Goal: Task Accomplishment & Management: Complete application form

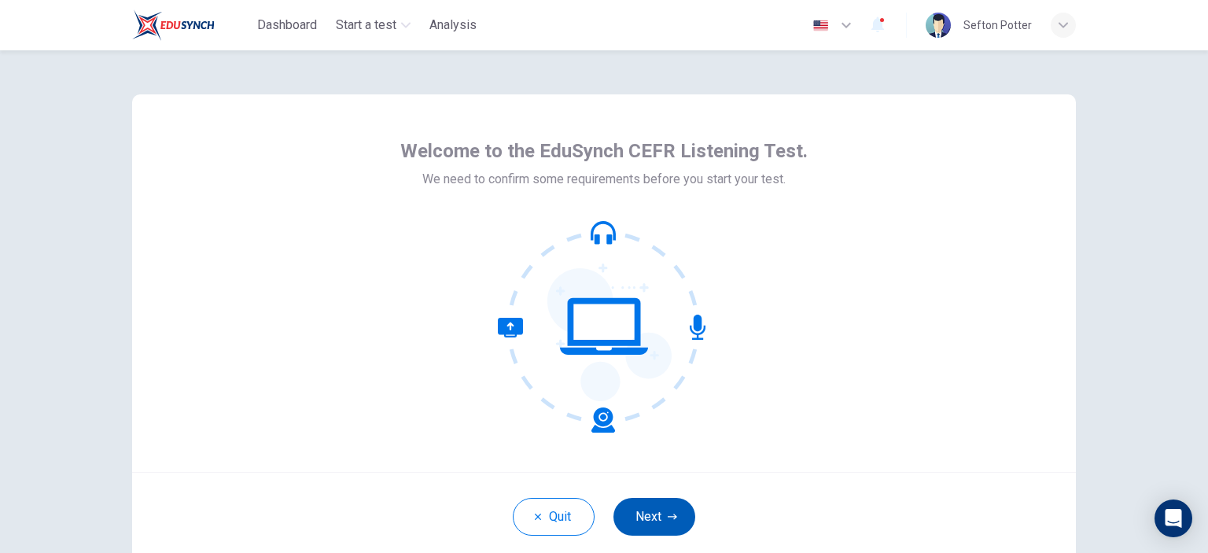
click at [649, 506] on button "Next" at bounding box center [654, 517] width 82 height 38
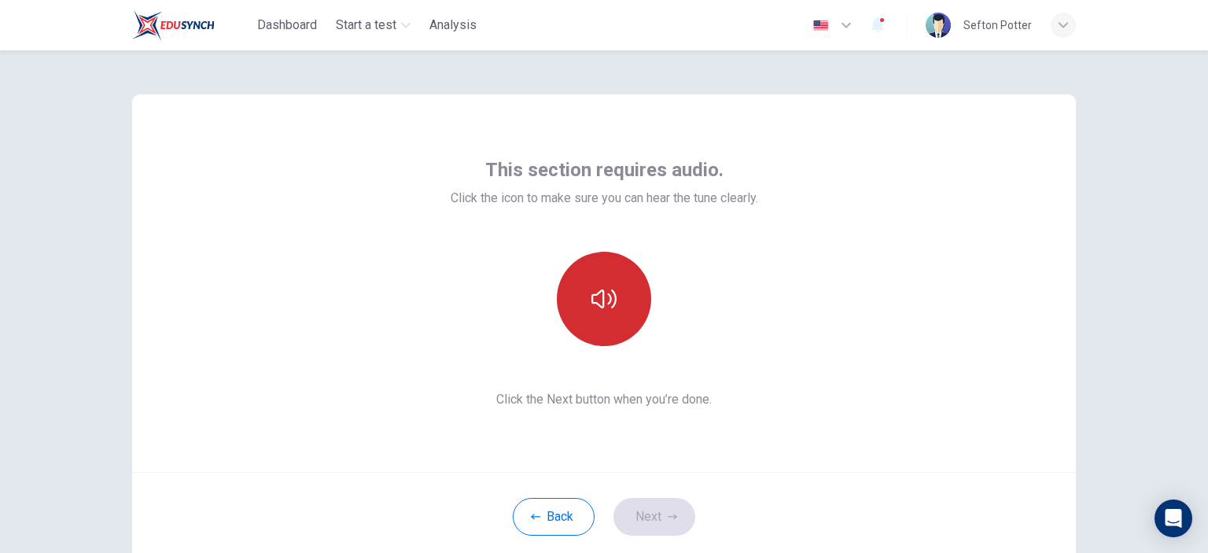
click at [574, 299] on button "button" at bounding box center [604, 299] width 94 height 94
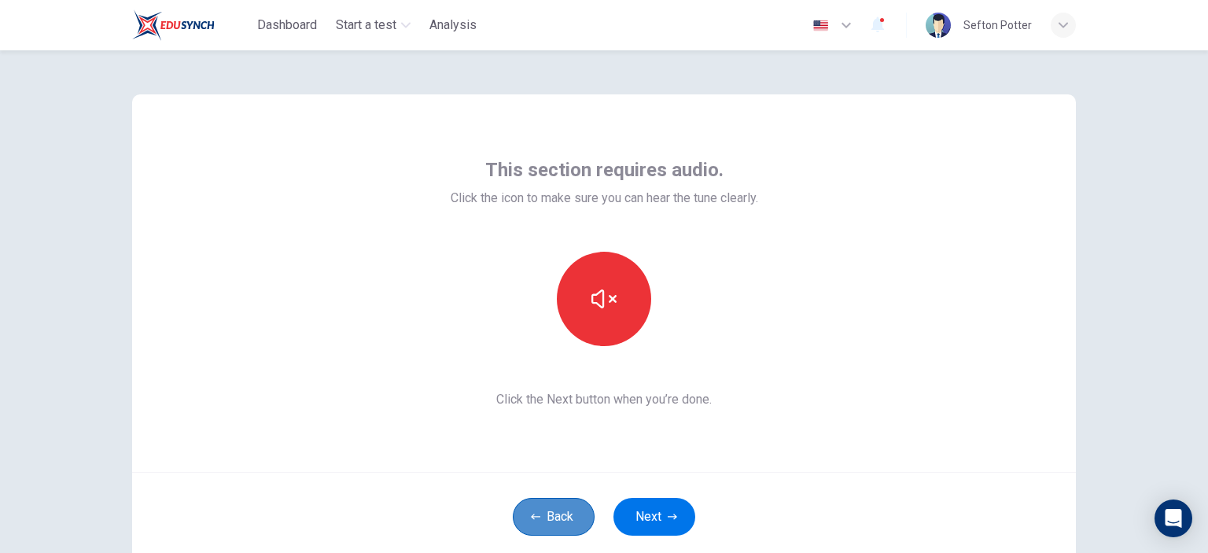
click at [531, 513] on icon "button" at bounding box center [535, 516] width 9 height 9
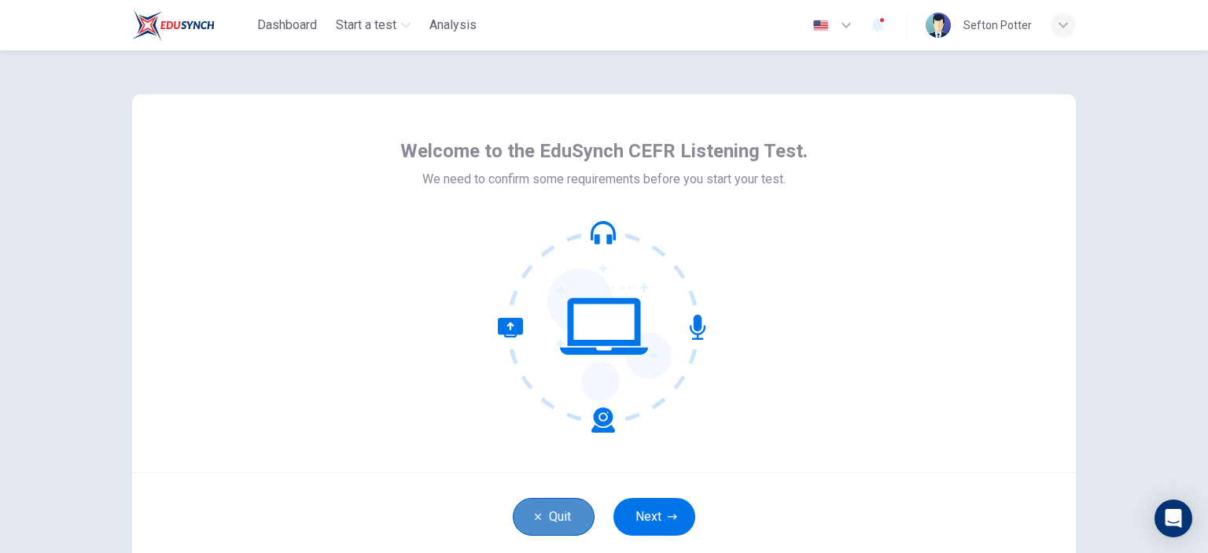
click at [533, 513] on icon "button" at bounding box center [537, 516] width 9 height 9
click at [660, 515] on button "Next" at bounding box center [654, 517] width 82 height 38
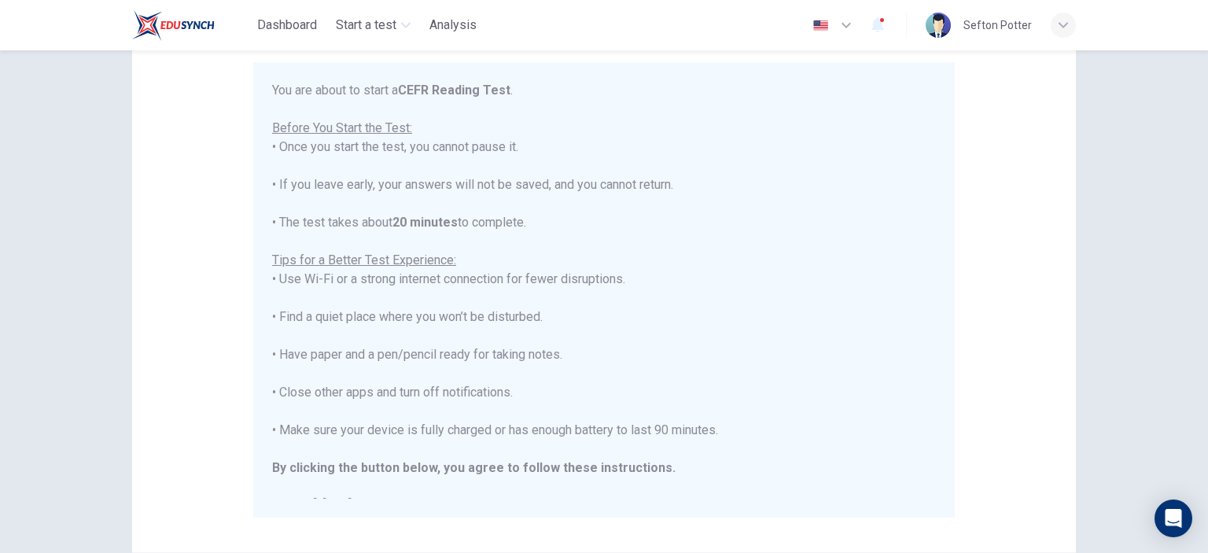
scroll to position [138, 0]
click at [1197, 311] on div "Disclaimer: You are about to start a CEFR Reading Test . Before You Start the T…" at bounding box center [604, 301] width 1208 height 502
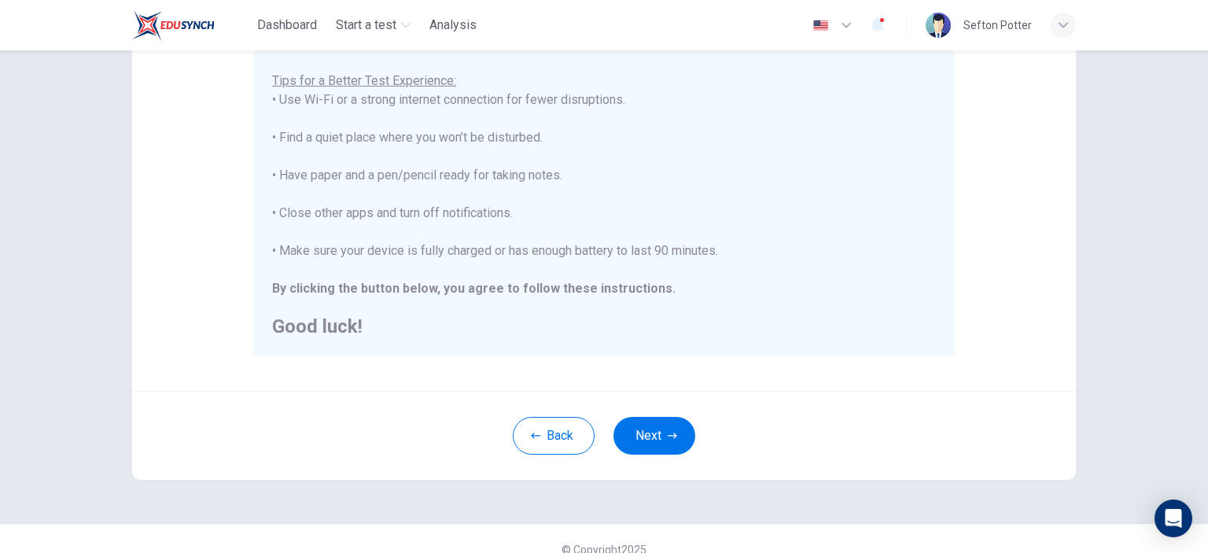
scroll to position [321, 0]
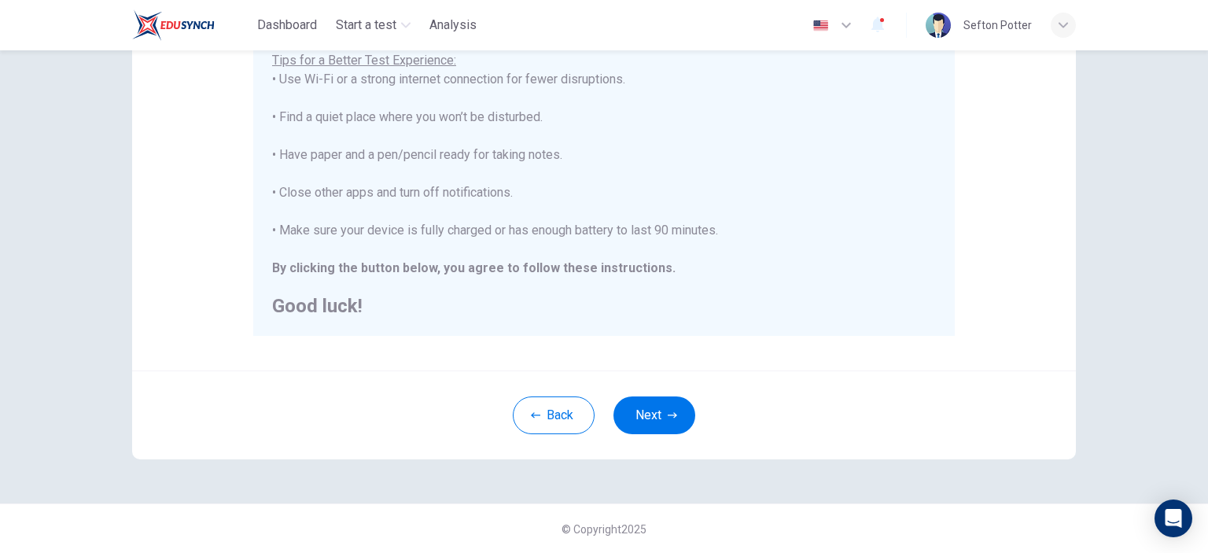
drag, startPoint x: 648, startPoint y: 411, endPoint x: 732, endPoint y: 449, distance: 92.2
click at [732, 449] on div "Back Next" at bounding box center [604, 414] width 944 height 89
click at [638, 407] on button "Next" at bounding box center [654, 415] width 82 height 38
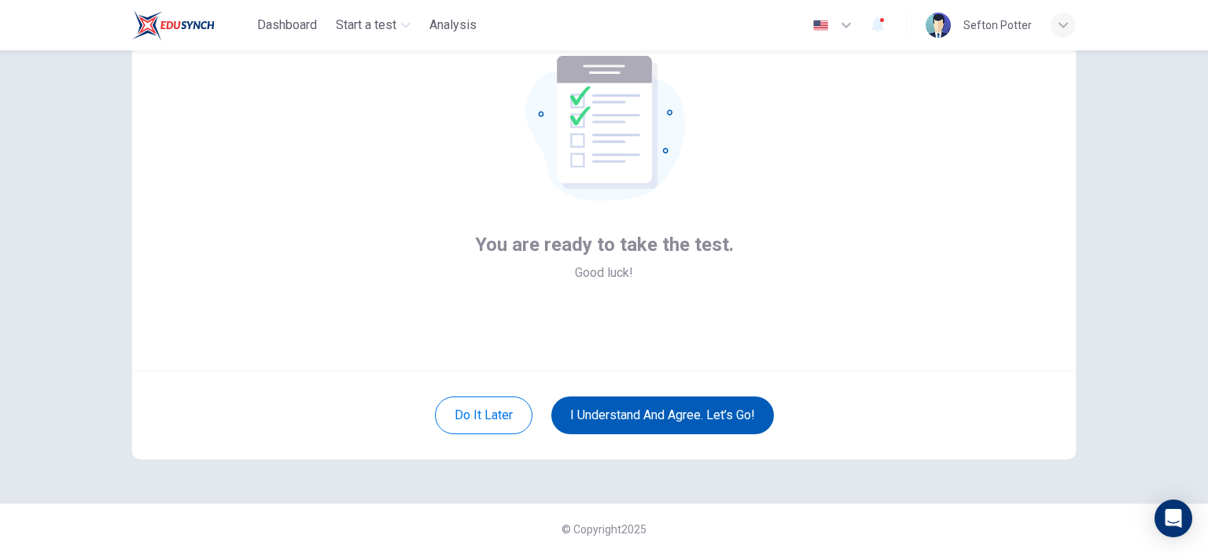
click at [607, 409] on button "I understand and agree. Let’s go!" at bounding box center [662, 415] width 223 height 38
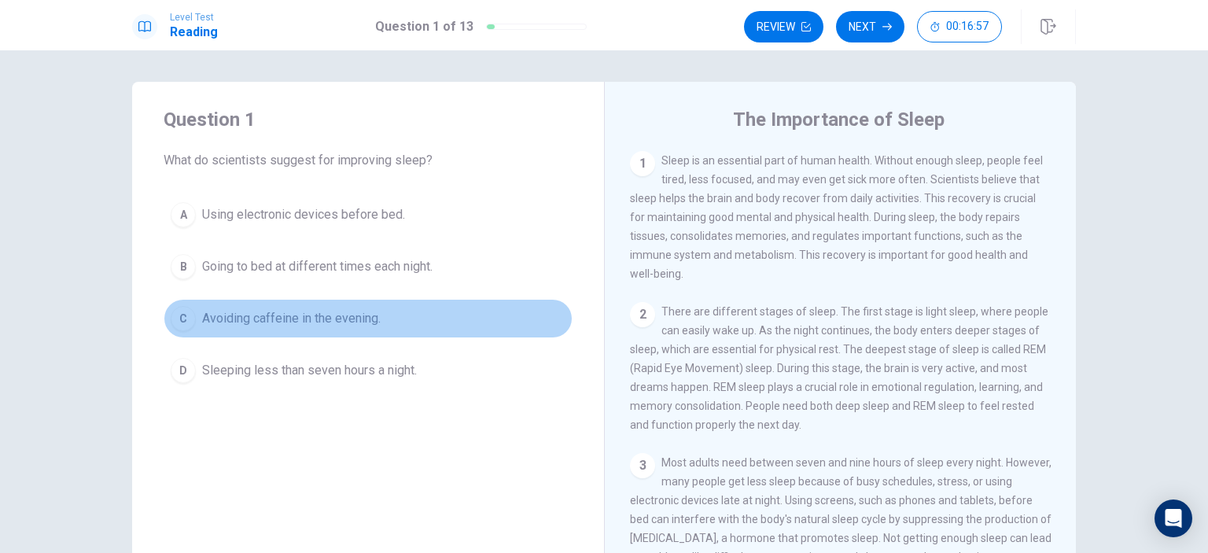
click at [183, 317] on div "C" at bounding box center [183, 318] width 25 height 25
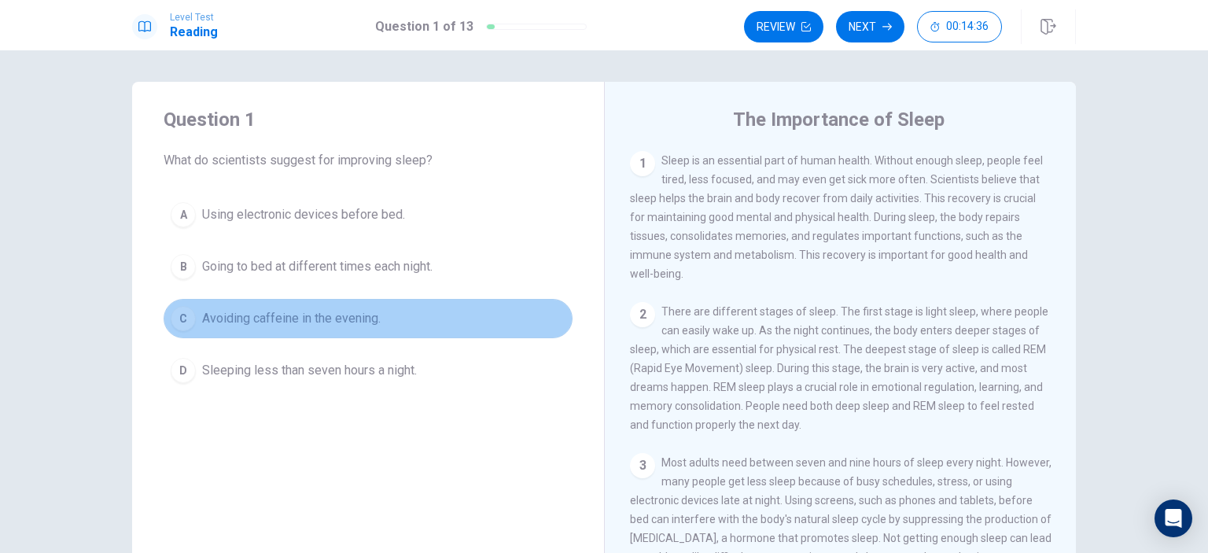
click at [233, 321] on span "Avoiding caffeine in the evening." at bounding box center [291, 318] width 178 height 19
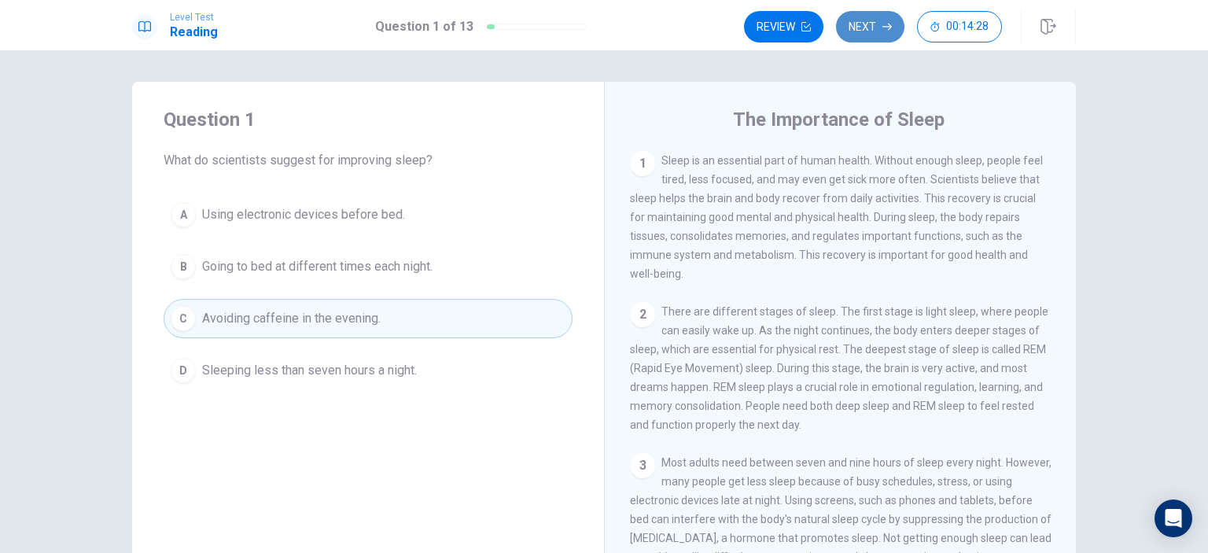
click at [862, 37] on button "Next" at bounding box center [870, 26] width 68 height 31
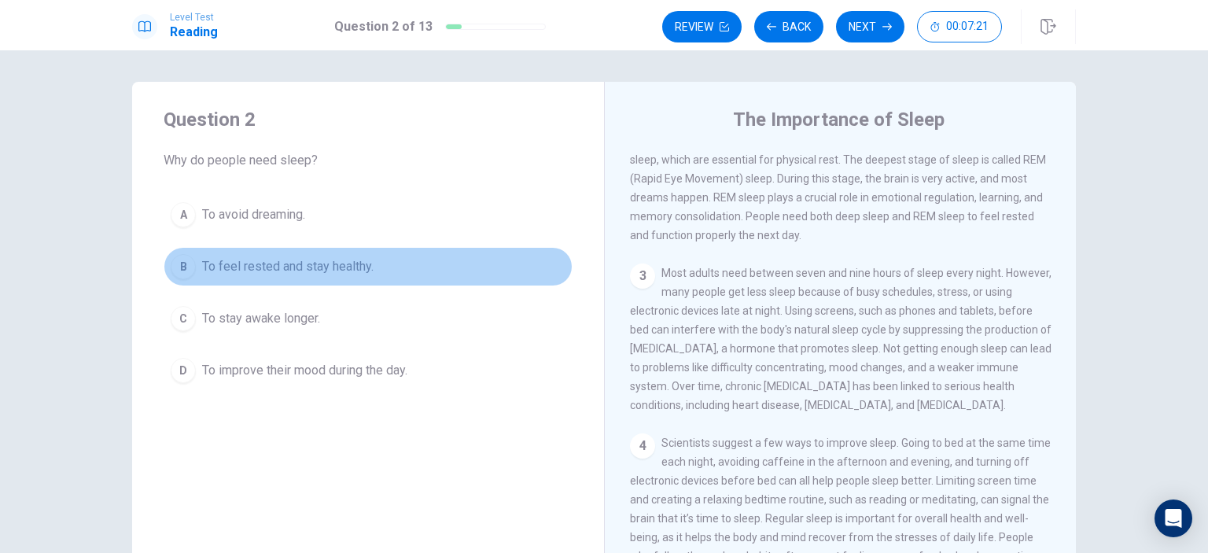
click at [219, 257] on span "To feel rested and stay healthy." at bounding box center [287, 266] width 171 height 19
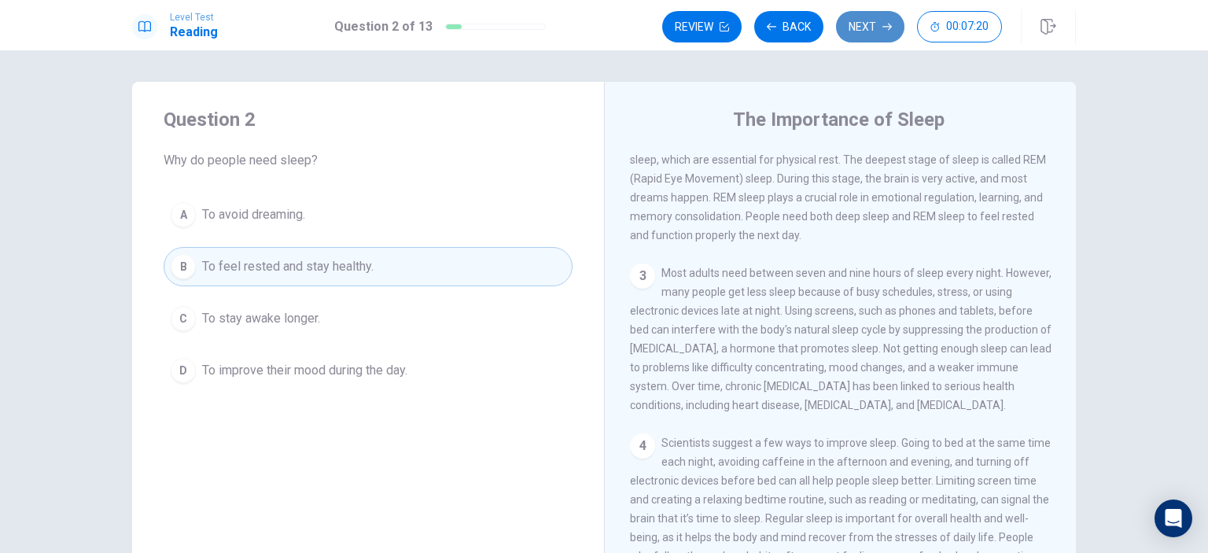
click at [870, 34] on button "Next" at bounding box center [870, 26] width 68 height 31
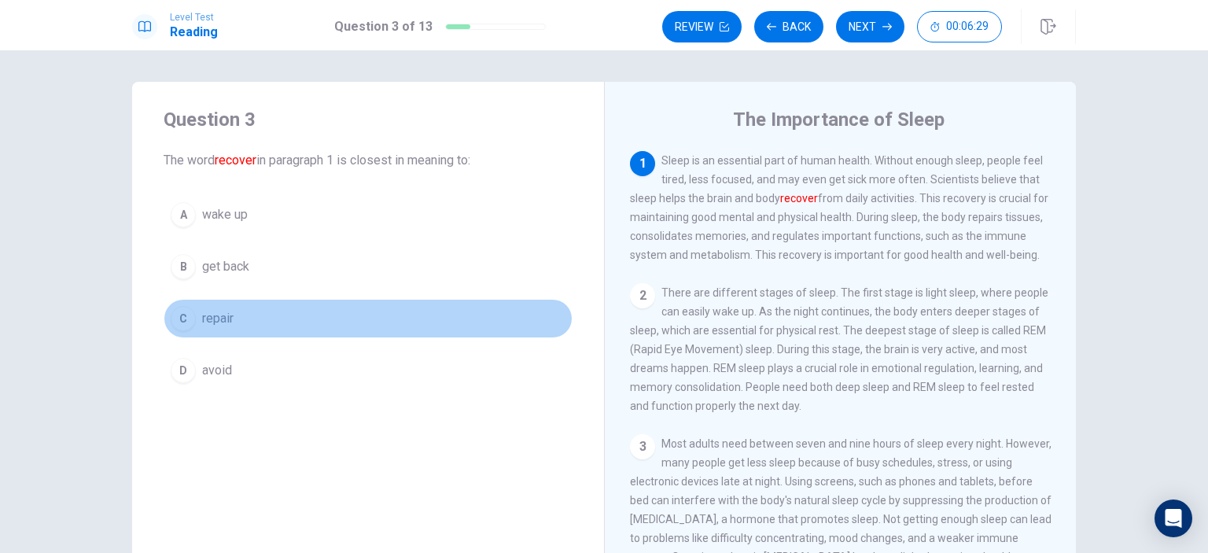
click at [211, 322] on span "repair" at bounding box center [217, 318] width 31 height 19
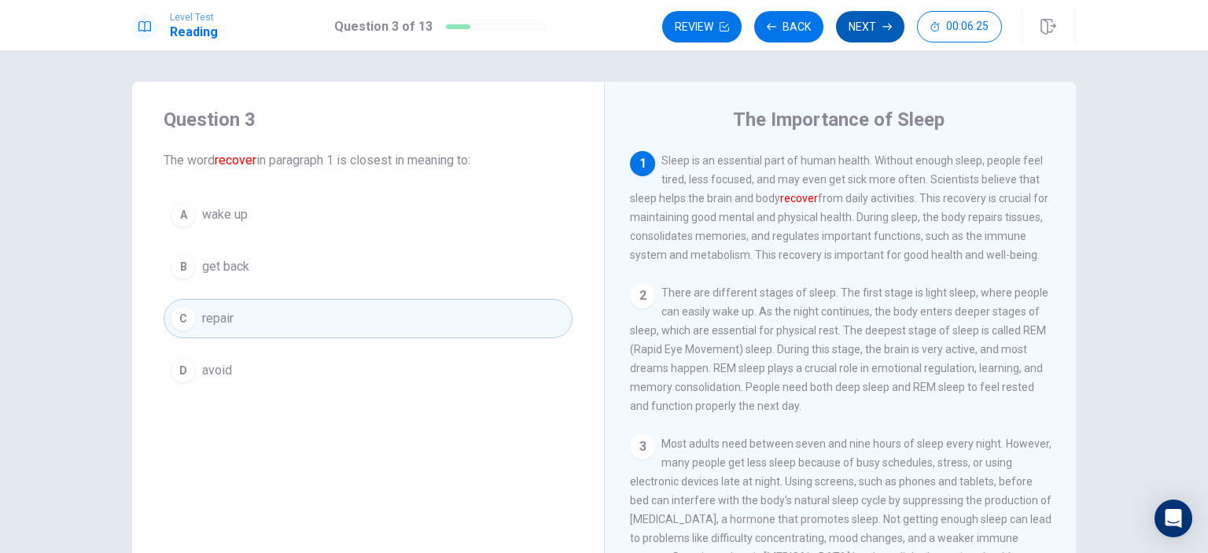
click at [866, 34] on button "Next" at bounding box center [870, 26] width 68 height 31
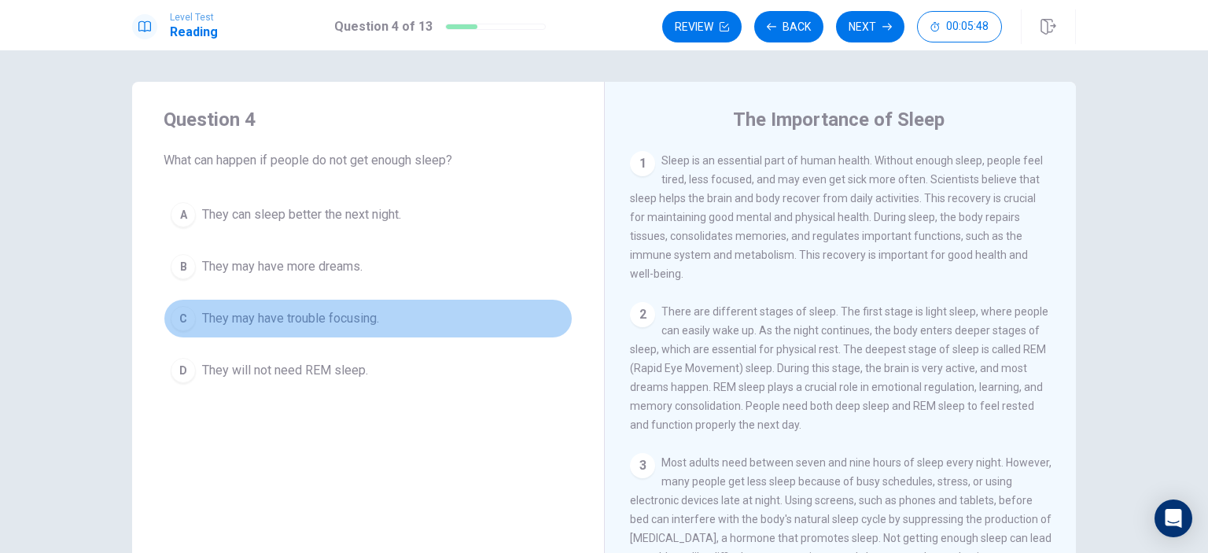
click at [328, 323] on span "They may have trouble focusing." at bounding box center [290, 318] width 177 height 19
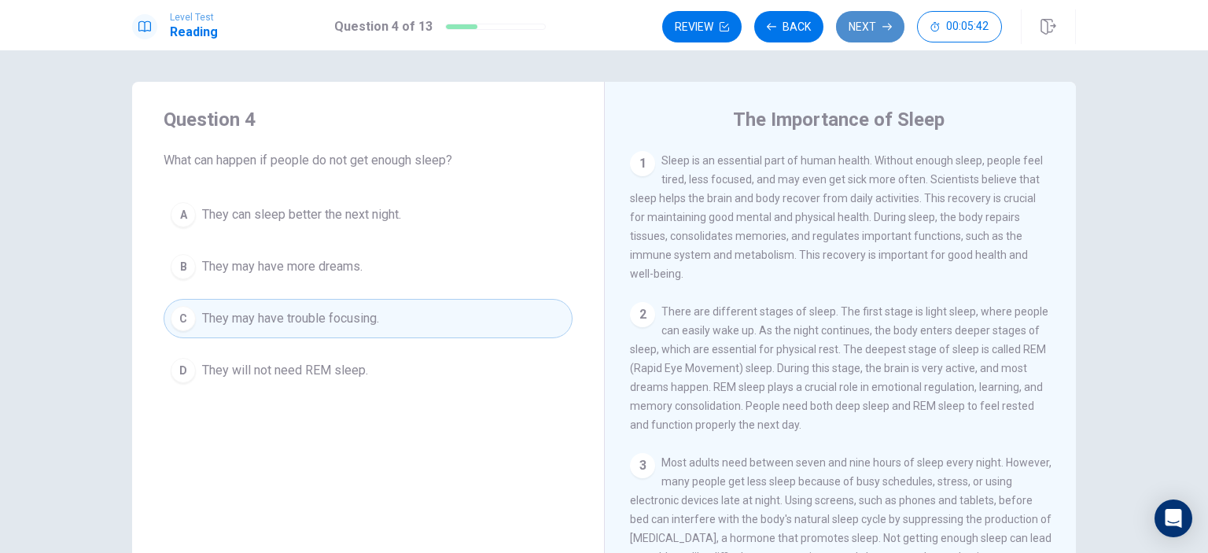
click at [862, 37] on button "Next" at bounding box center [870, 26] width 68 height 31
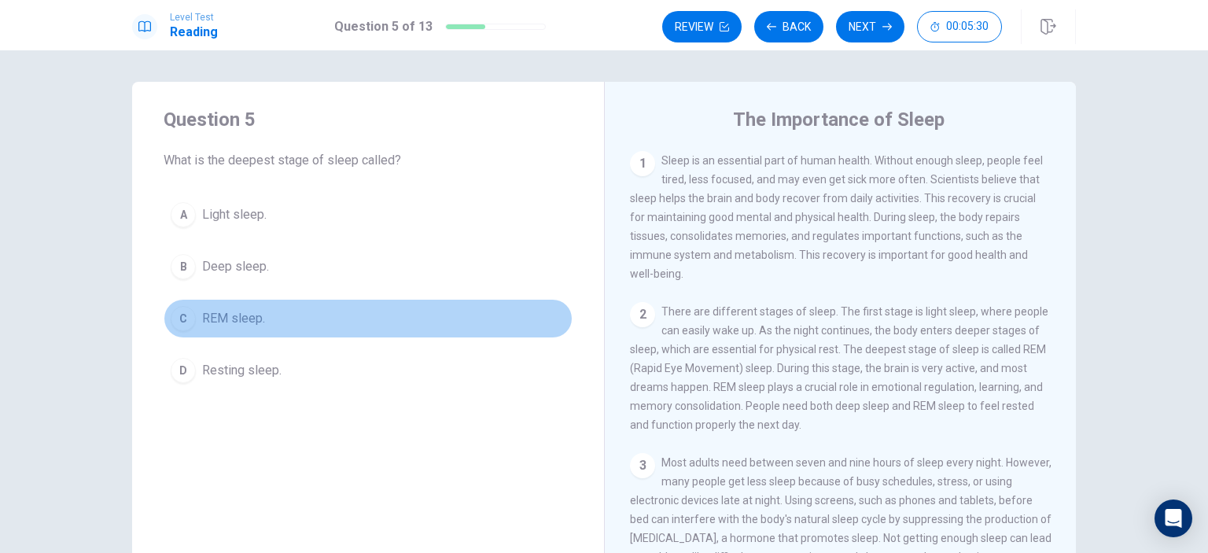
click at [214, 317] on span "REM sleep." at bounding box center [233, 318] width 63 height 19
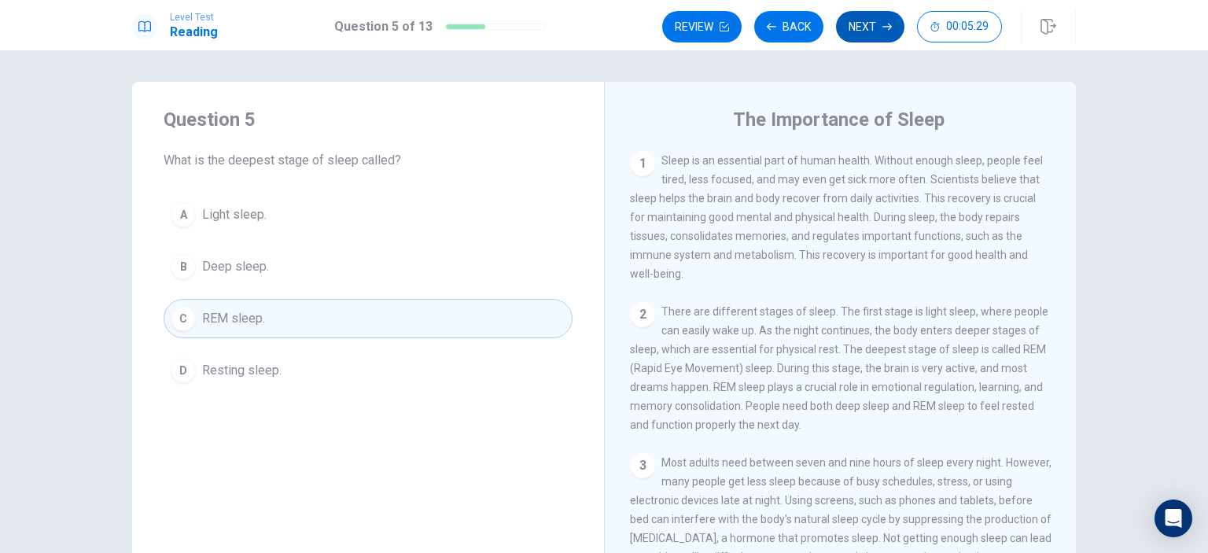
click at [871, 28] on button "Next" at bounding box center [870, 26] width 68 height 31
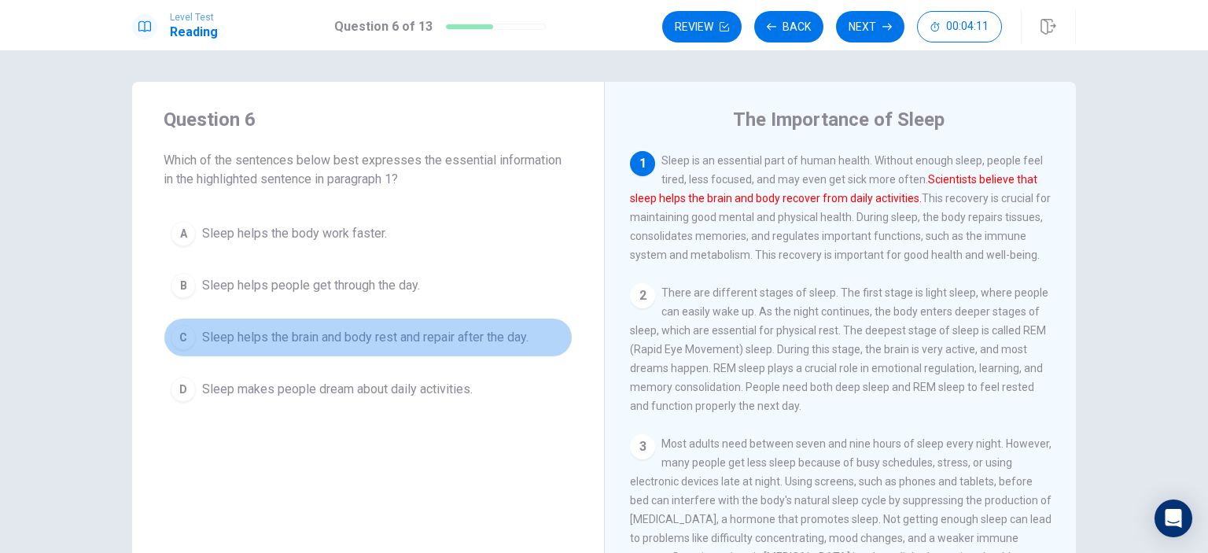
click at [454, 342] on span "Sleep helps the brain and body rest and repair after the day." at bounding box center [365, 337] width 326 height 19
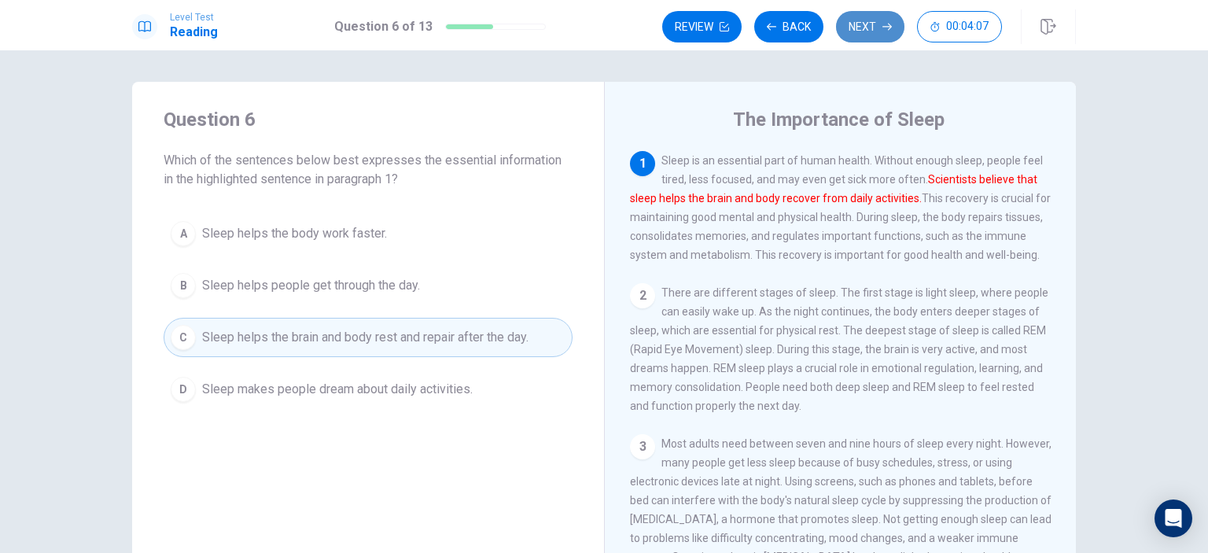
click at [874, 28] on button "Next" at bounding box center [870, 26] width 68 height 31
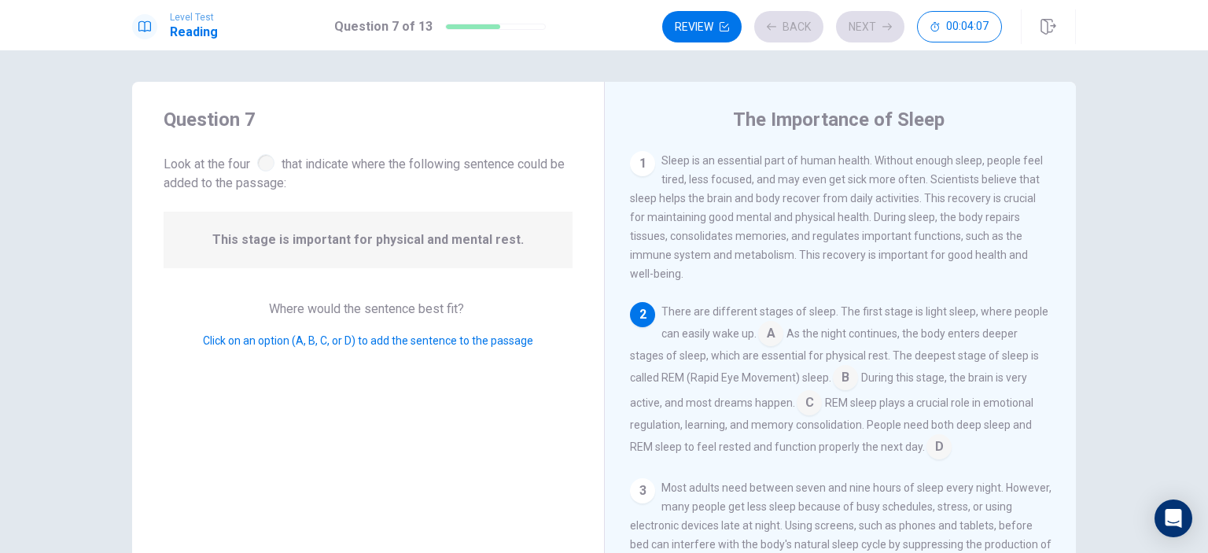
scroll to position [17, 0]
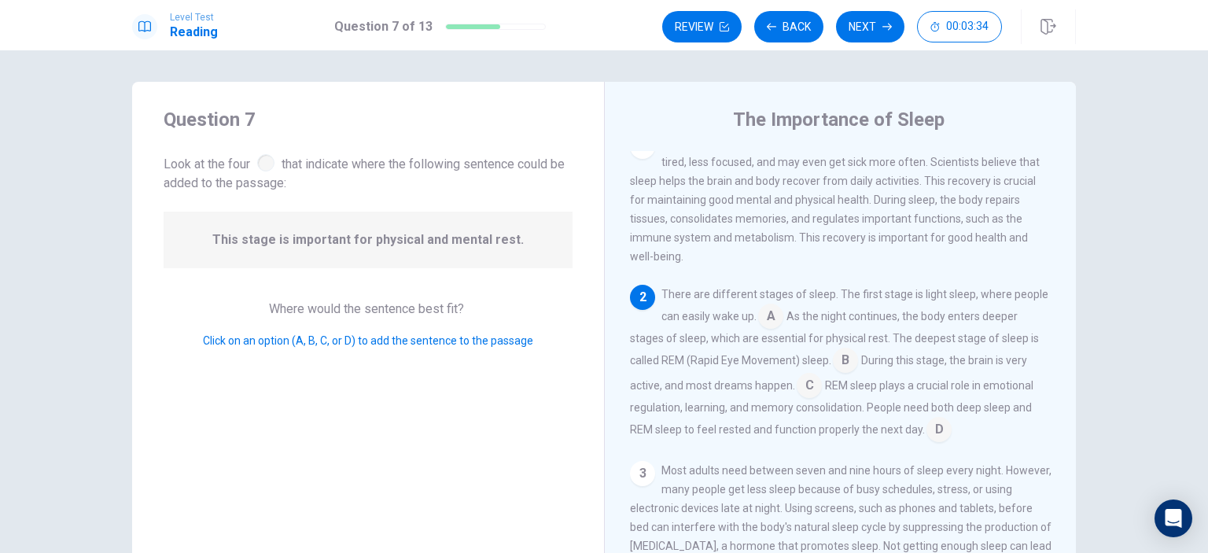
click at [487, 227] on div "This stage is important for physical and mental rest." at bounding box center [368, 240] width 409 height 57
drag, startPoint x: 290, startPoint y: 229, endPoint x: 321, endPoint y: 265, distance: 47.4
click at [321, 265] on div "This stage is important for physical and mental rest." at bounding box center [368, 240] width 409 height 57
click at [313, 245] on span "This stage is important for physical and mental rest." at bounding box center [367, 239] width 311 height 19
click at [312, 242] on span "This stage is important for physical and mental rest." at bounding box center [367, 239] width 311 height 19
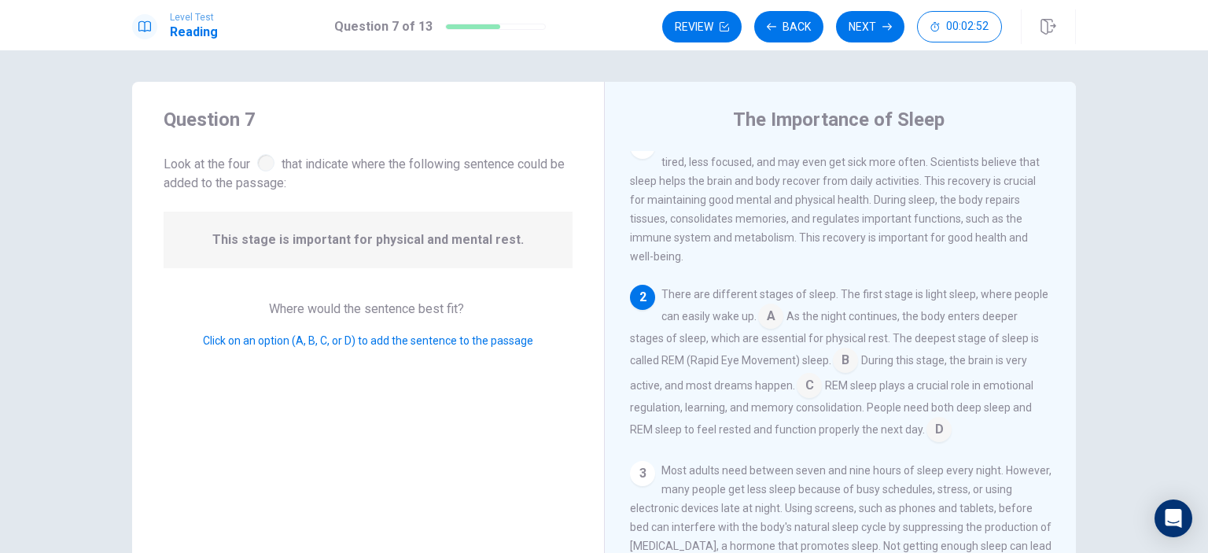
click at [764, 318] on input at bounding box center [770, 317] width 25 height 25
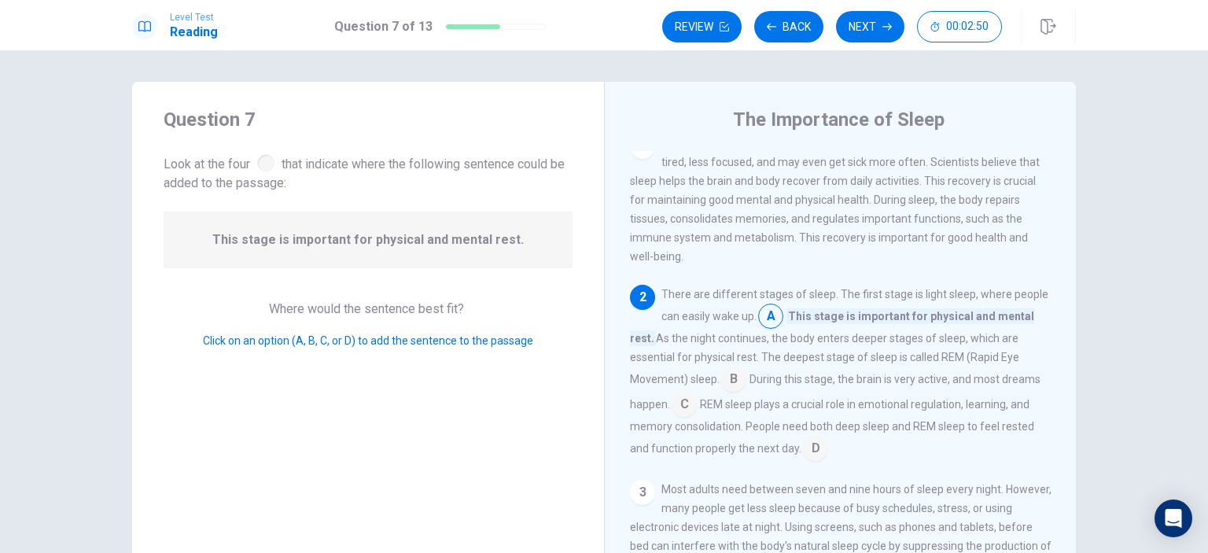
click at [765, 319] on input at bounding box center [770, 317] width 25 height 25
click at [729, 381] on input at bounding box center [733, 380] width 25 height 25
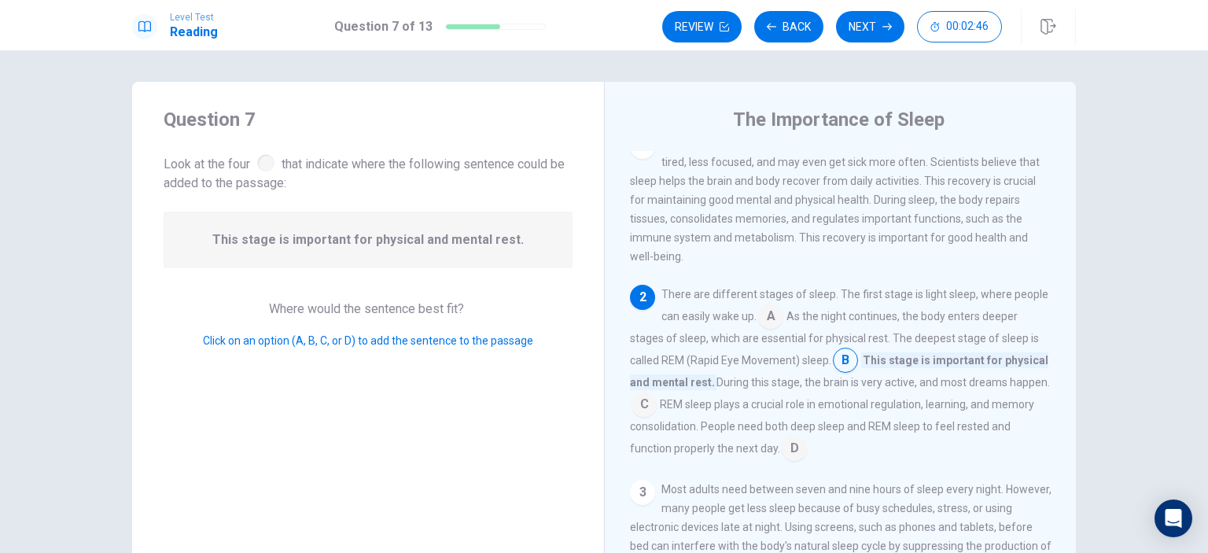
click at [807, 450] on input at bounding box center [794, 449] width 25 height 25
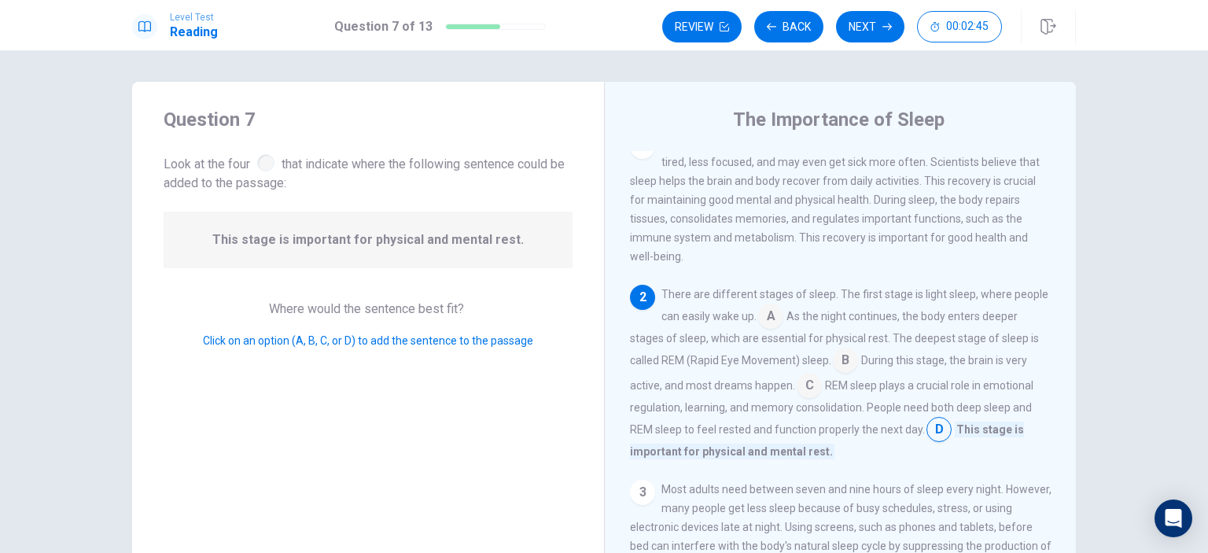
click at [639, 494] on div "3" at bounding box center [642, 492] width 25 height 25
click at [945, 432] on div "There are different stages of sleep. The first stage is light sleep, where peop…" at bounding box center [840, 373] width 421 height 176
click at [939, 432] on input at bounding box center [938, 430] width 25 height 25
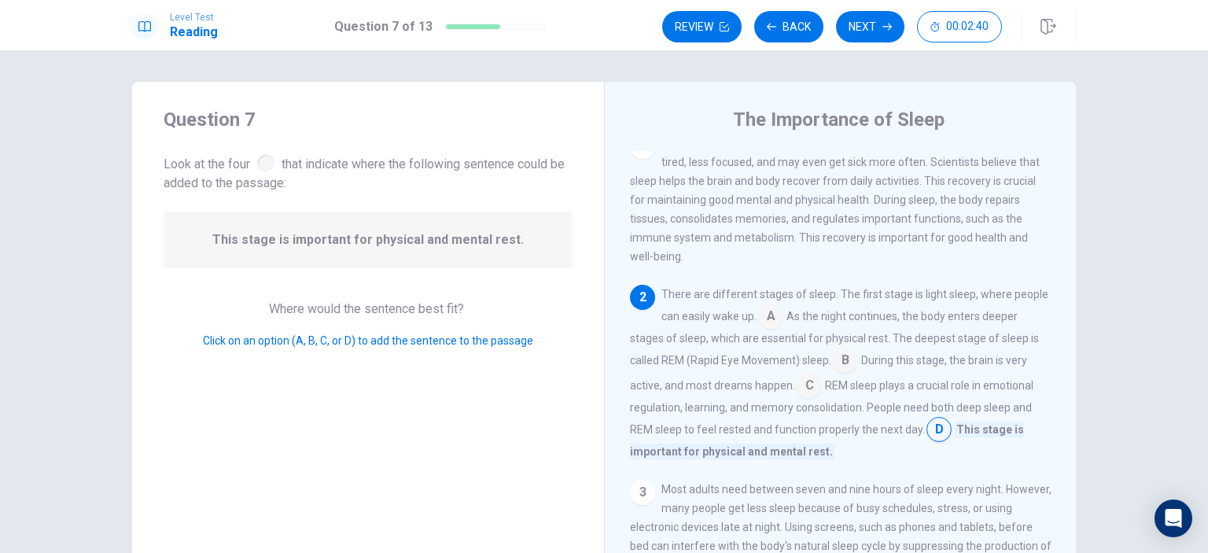
click at [809, 392] on input at bounding box center [808, 386] width 25 height 25
click at [841, 363] on input at bounding box center [845, 361] width 25 height 25
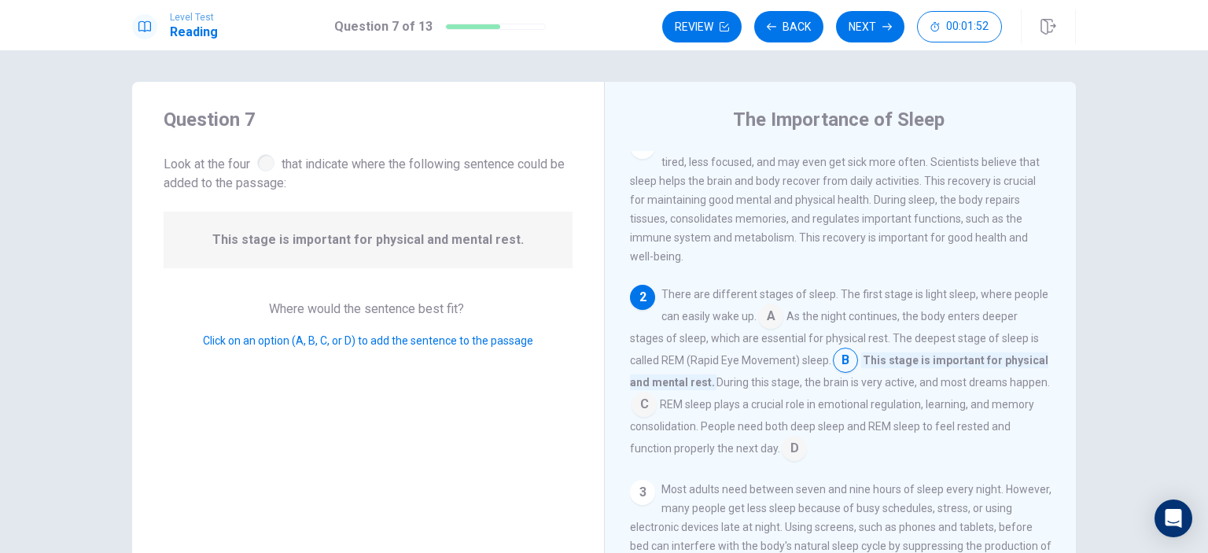
click at [657, 403] on input at bounding box center [643, 405] width 25 height 25
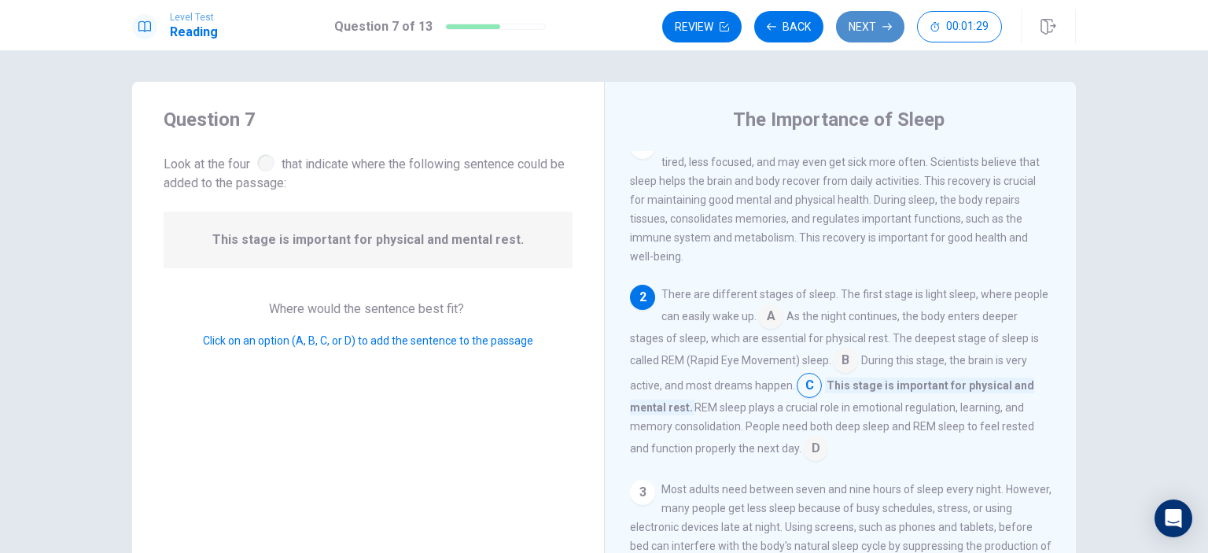
click at [859, 27] on button "Next" at bounding box center [870, 26] width 68 height 31
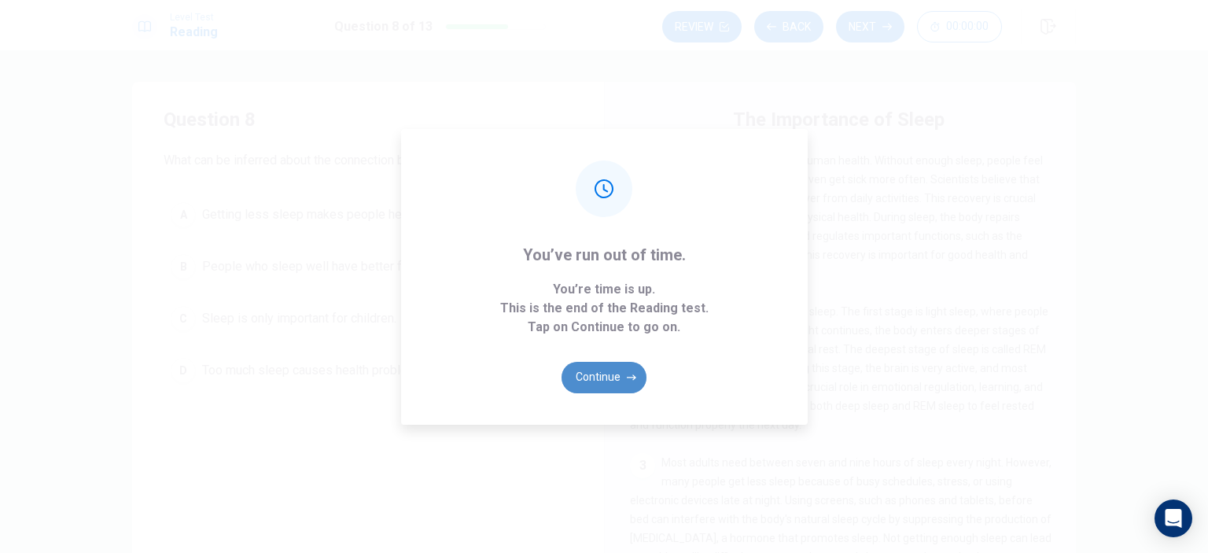
click at [598, 378] on button "Continue" at bounding box center [603, 377] width 85 height 31
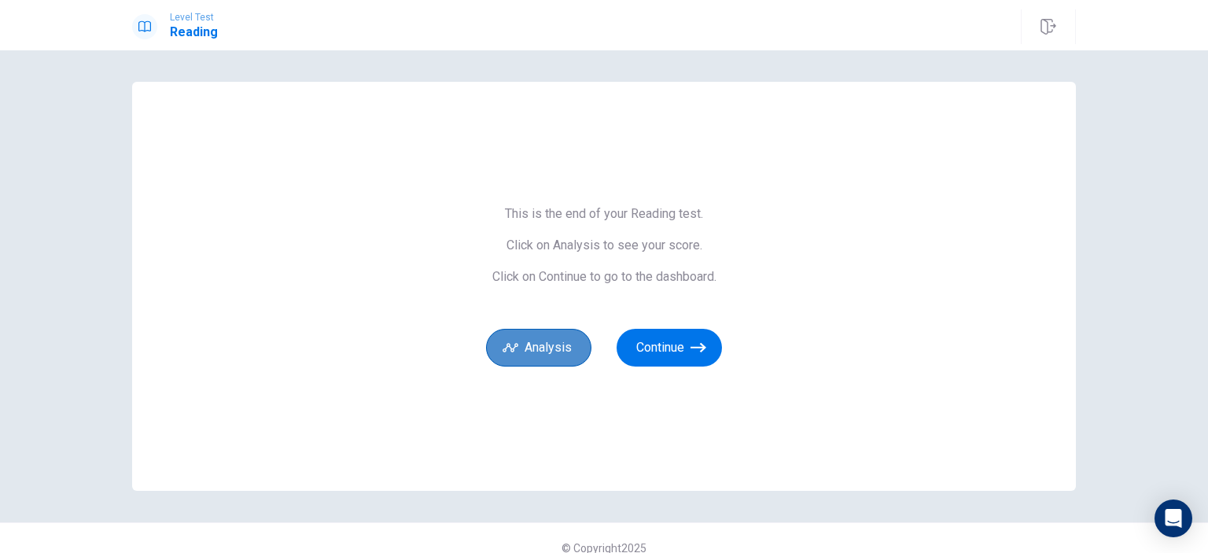
click at [535, 348] on button "Analysis" at bounding box center [538, 348] width 105 height 38
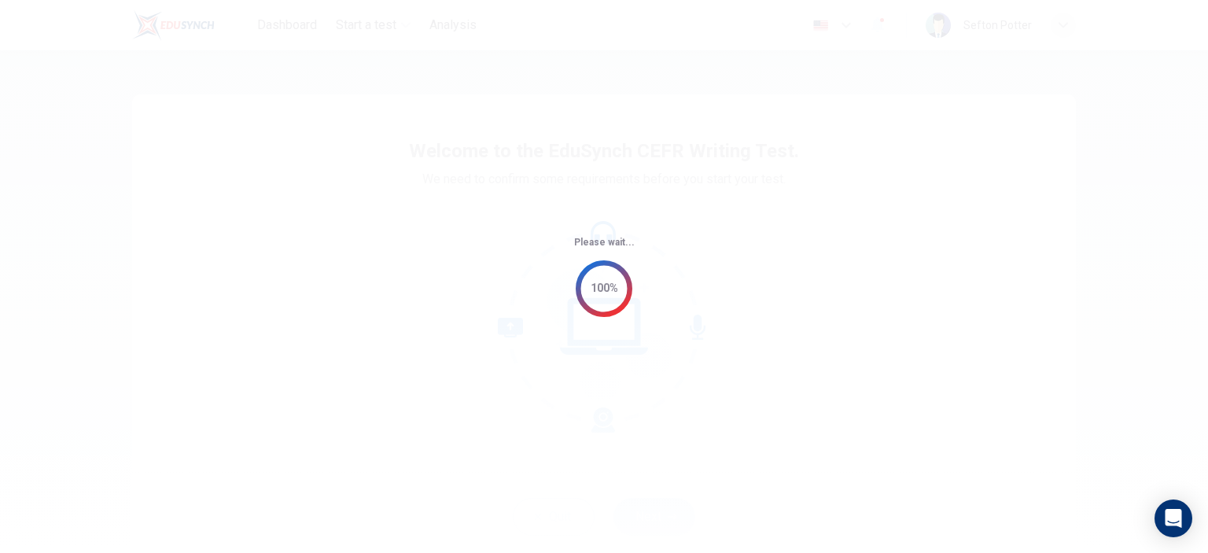
scroll to position [1, 266]
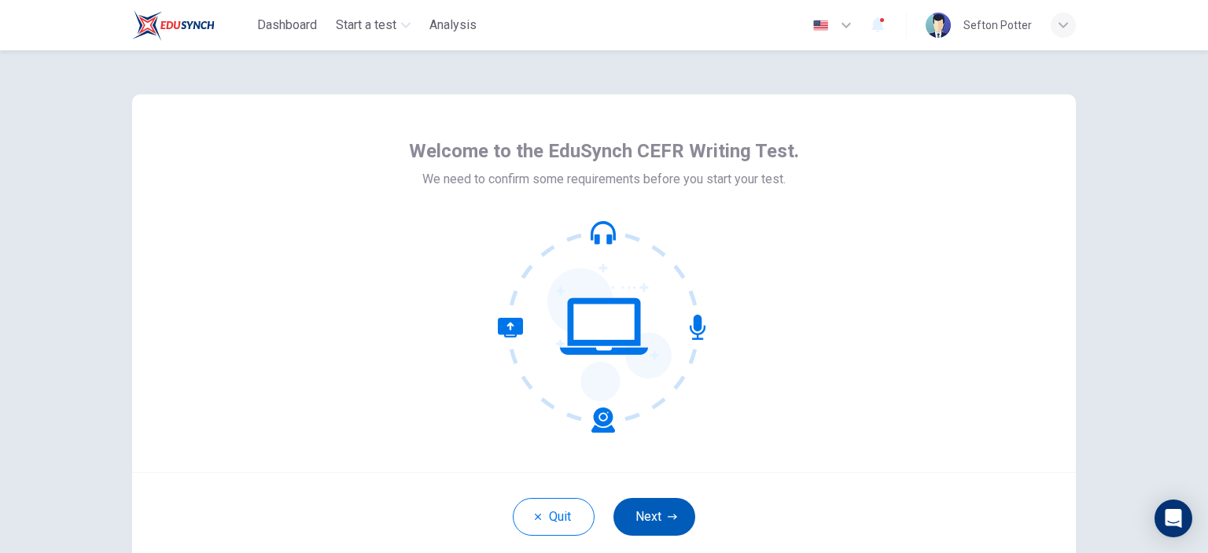
click at [646, 500] on button "Next" at bounding box center [654, 517] width 82 height 38
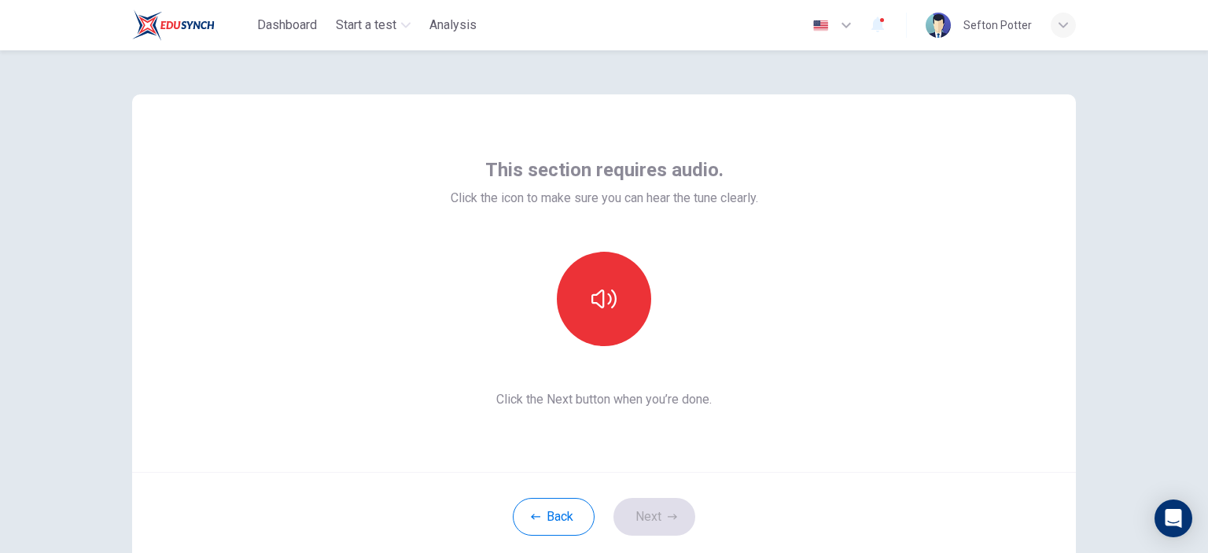
click at [653, 517] on div "Back Next" at bounding box center [604, 516] width 944 height 89
click at [598, 290] on icon "button" at bounding box center [603, 298] width 25 height 19
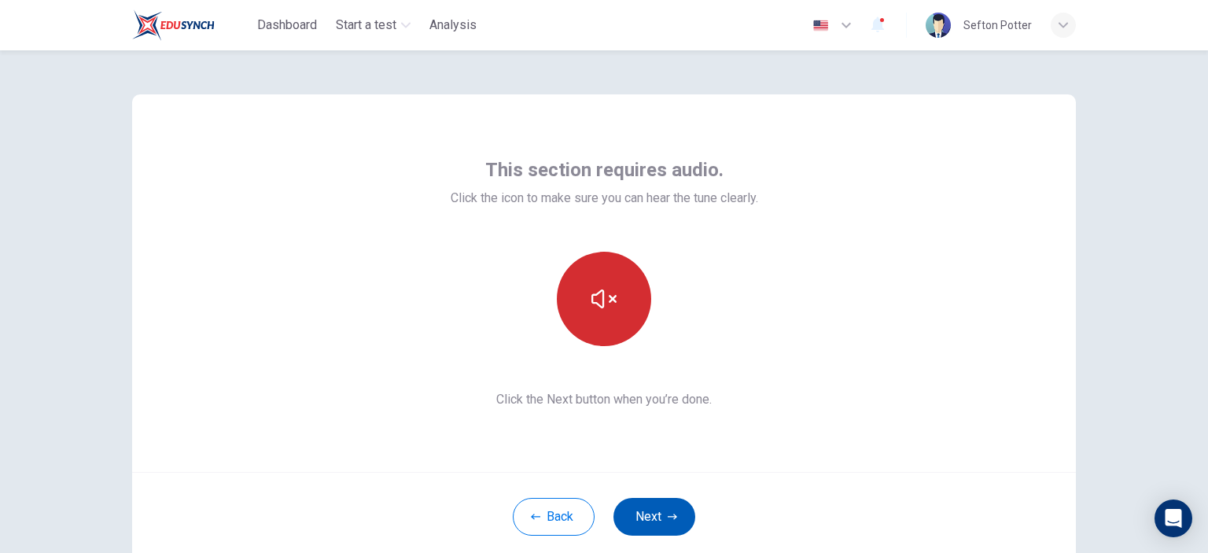
click at [638, 506] on button "Next" at bounding box center [654, 517] width 82 height 38
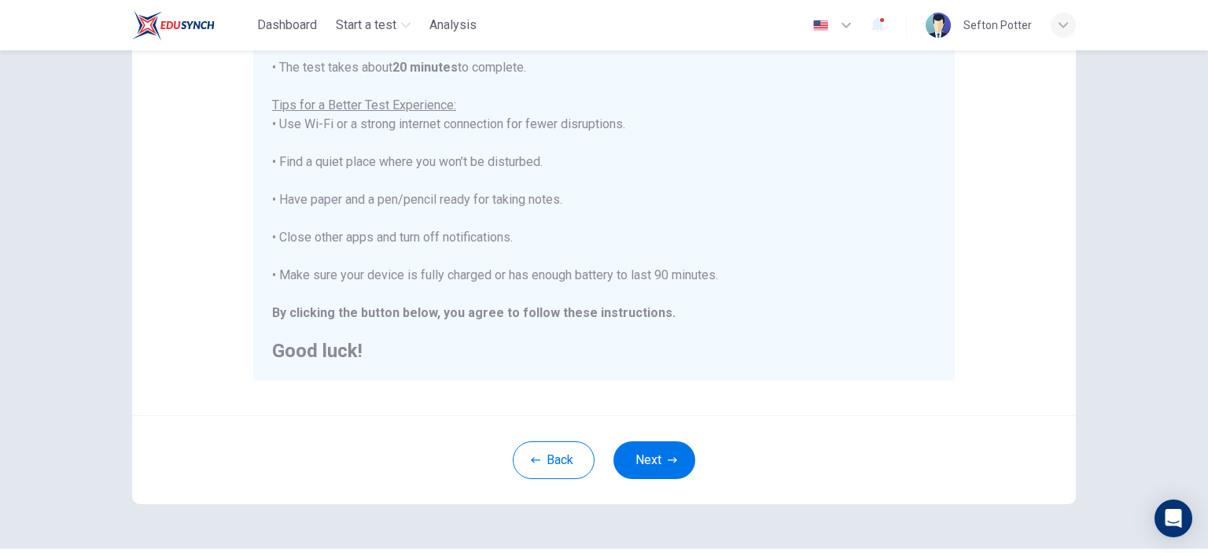
scroll to position [277, 0]
click at [649, 469] on button "Next" at bounding box center [654, 459] width 82 height 38
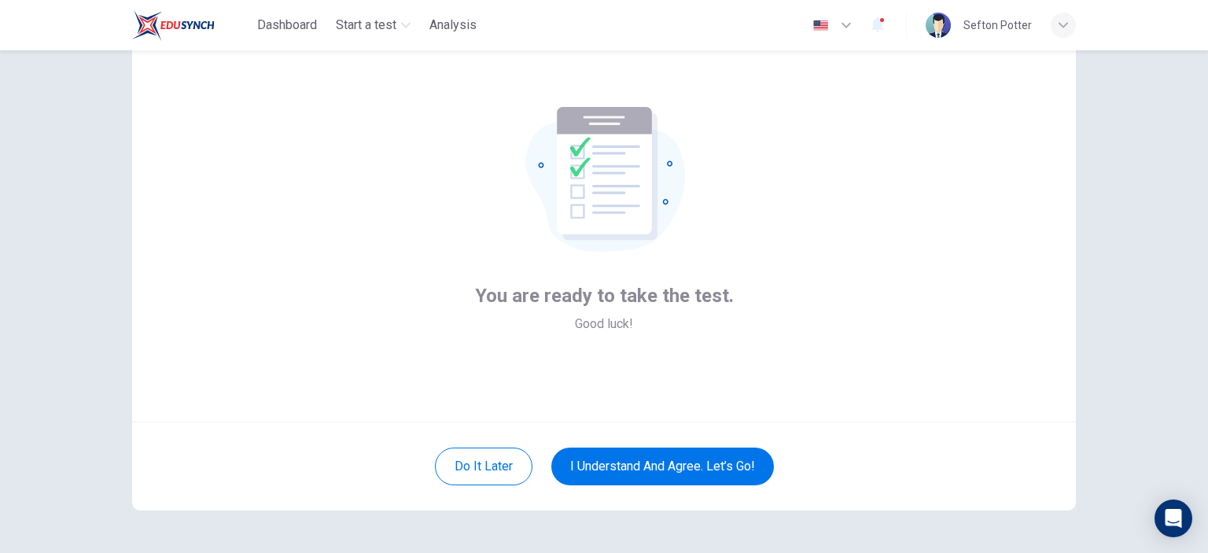
scroll to position [48, 0]
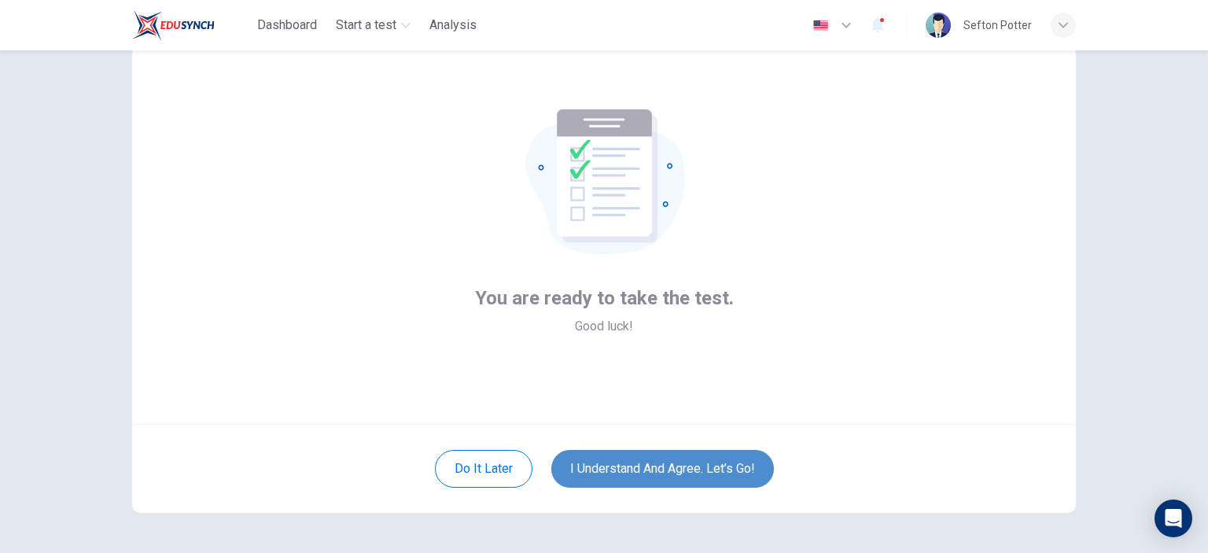
click at [603, 457] on button "I understand and agree. Let’s go!" at bounding box center [662, 469] width 223 height 38
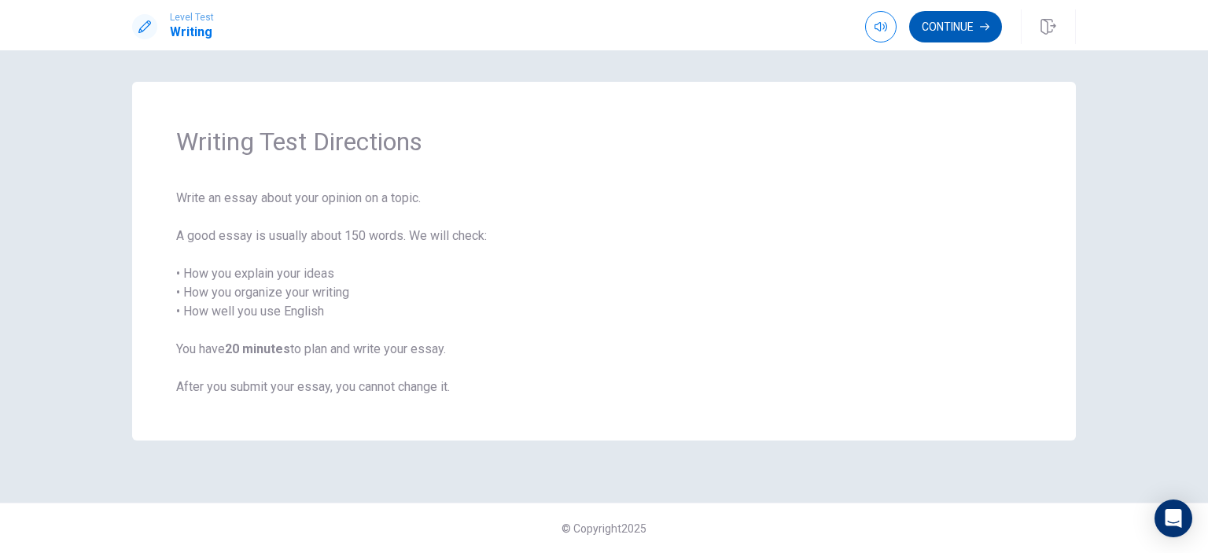
click at [947, 35] on button "Continue" at bounding box center [955, 26] width 93 height 31
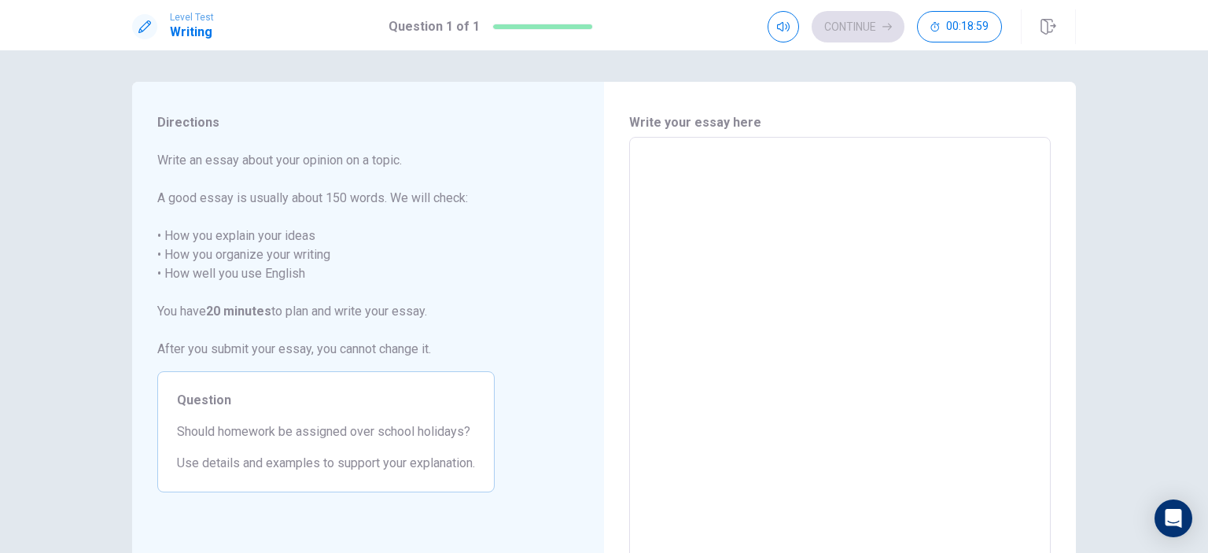
click at [645, 158] on textarea at bounding box center [839, 354] width 399 height 409
type textarea "s"
type textarea "x"
type textarea "sh"
type textarea "x"
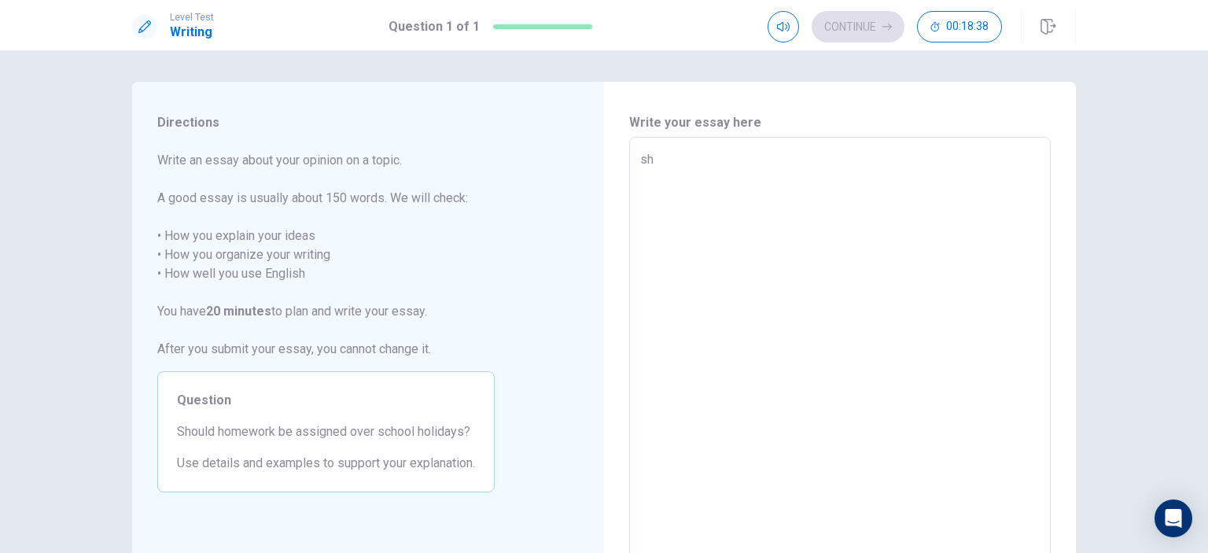
type textarea "sho"
type textarea "x"
type textarea "shou"
type textarea "x"
type textarea "shoul"
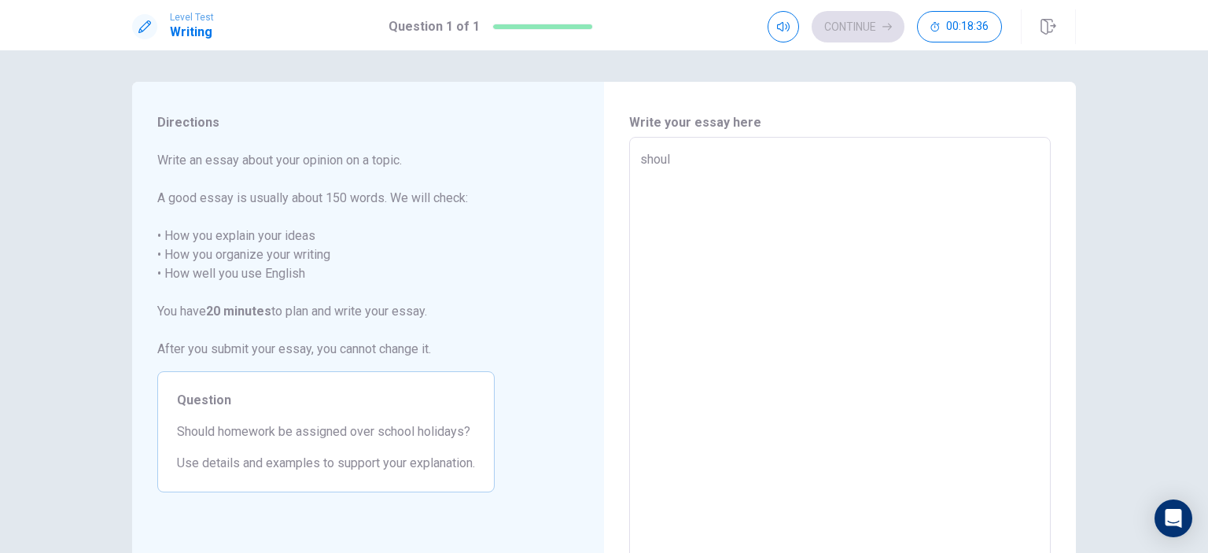
type textarea "x"
type textarea "should"
type textarea "x"
type textarea "should"
type textarea "x"
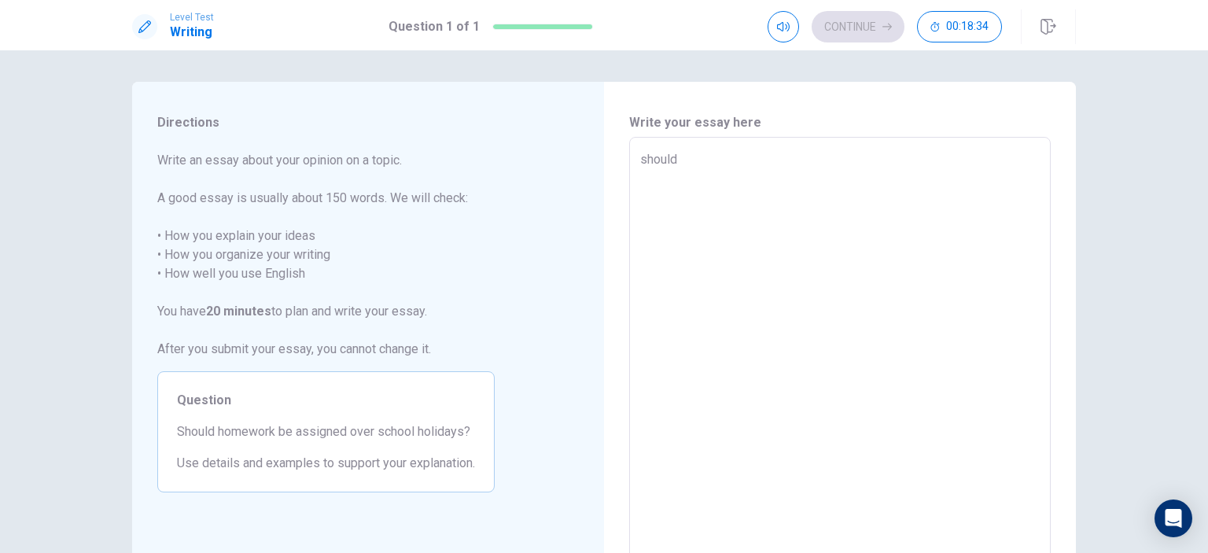
type textarea "should h"
type textarea "x"
type textarea "should ho"
type textarea "x"
type textarea "should hom"
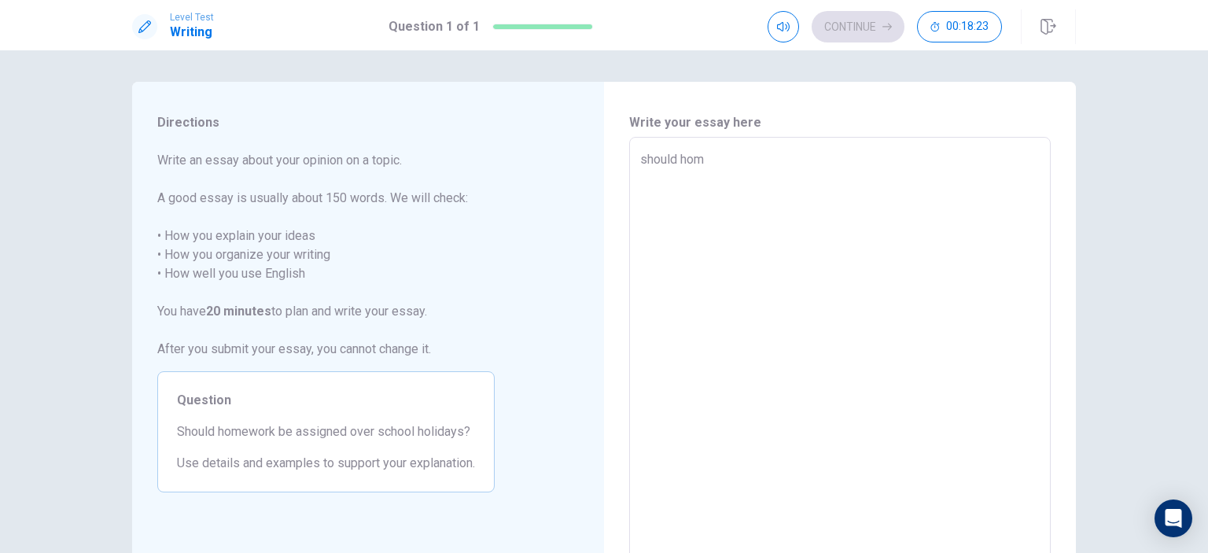
type textarea "x"
type textarea "should home"
type textarea "x"
type textarea "should home"
type textarea "x"
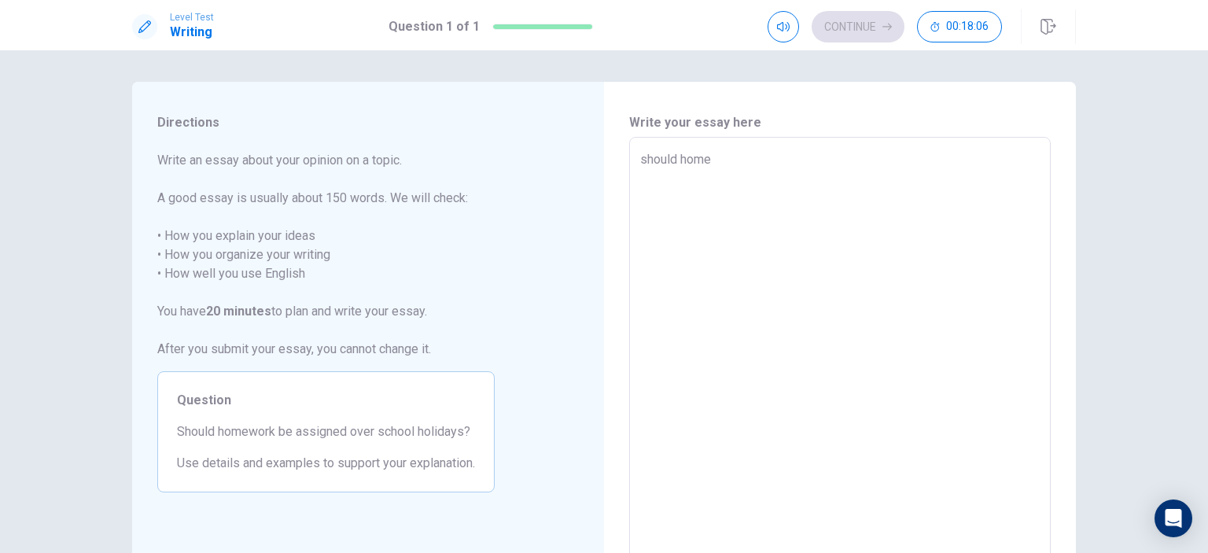
type textarea "should home w"
type textarea "x"
type textarea "should home wo"
type textarea "x"
type textarea "should home wor"
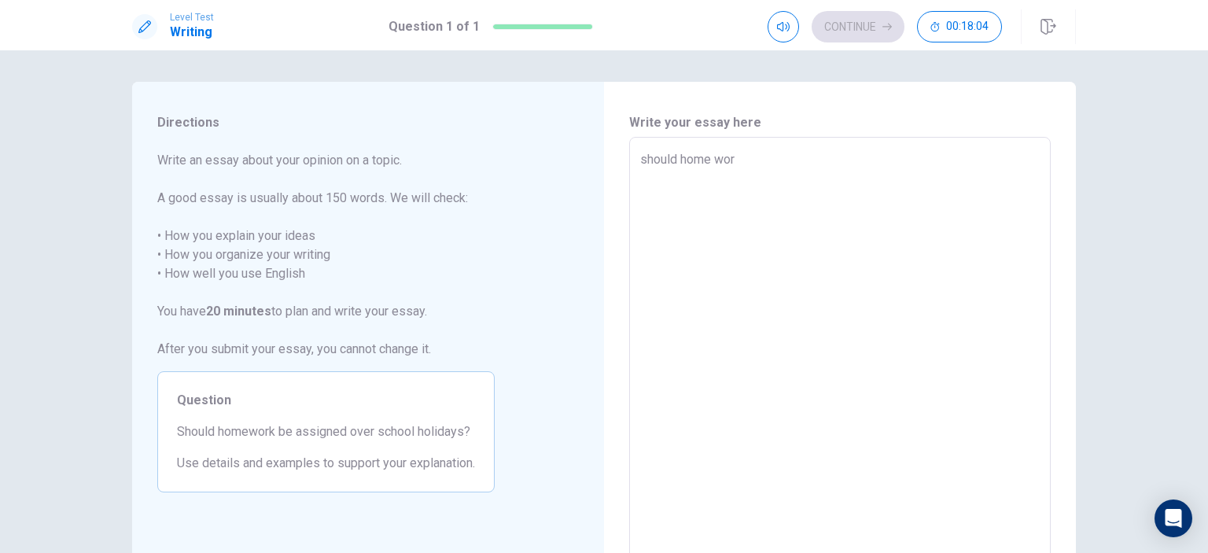
type textarea "x"
type textarea "should home work"
type textarea "x"
type textarea "should home work"
type textarea "x"
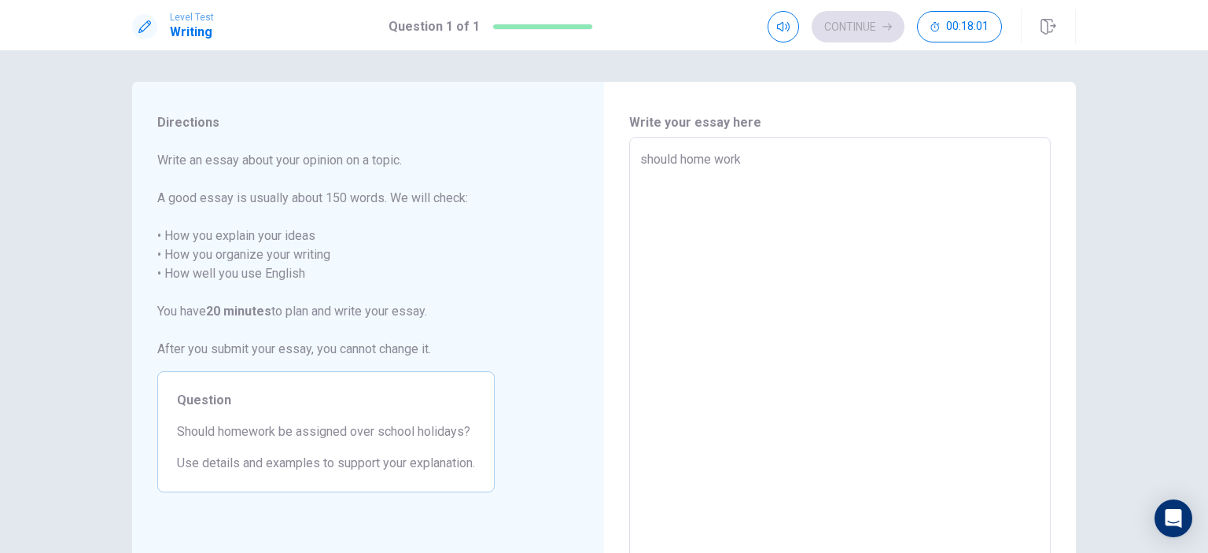
type textarea "should home work b"
type textarea "x"
type textarea "should home work be"
type textarea "x"
type textarea "should home work be"
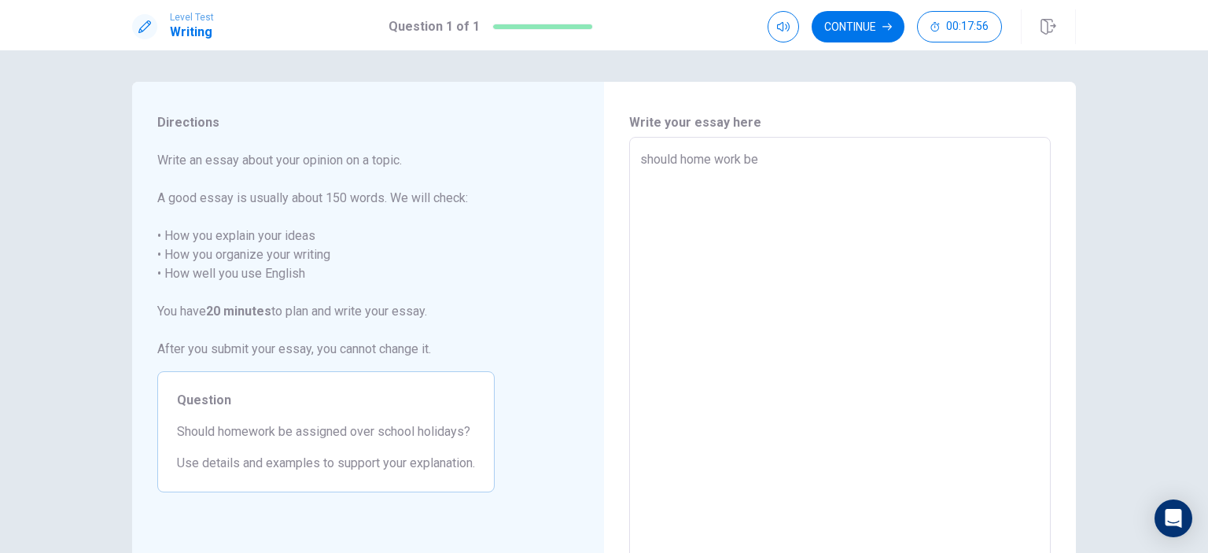
click at [714, 163] on textarea "should home work be" at bounding box center [839, 354] width 399 height 409
type textarea "x"
type textarea "should homework be"
click at [760, 156] on textarea "should homework be" at bounding box center [839, 354] width 399 height 409
type textarea "x"
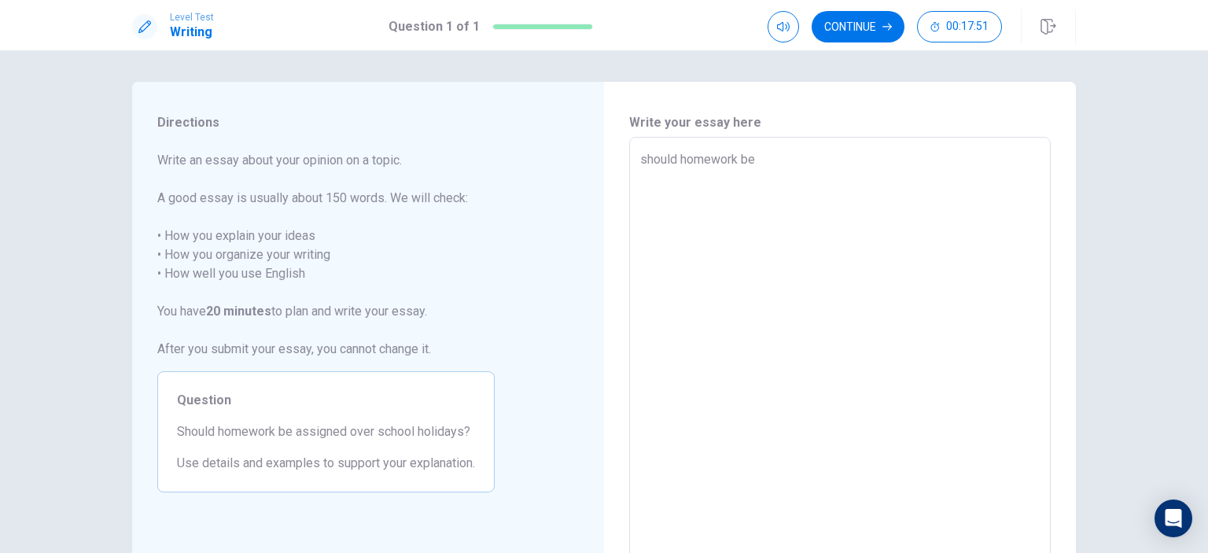
type textarea "should homework be a"
type textarea "x"
type textarea "should homework be as"
type textarea "x"
type textarea "should homework be ass"
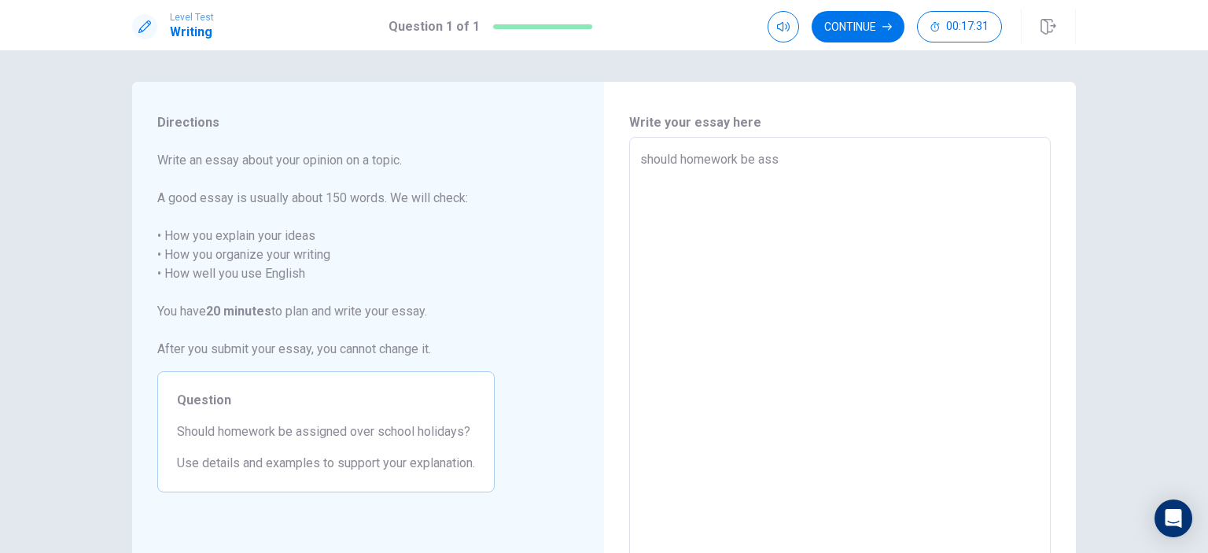
type textarea "x"
type textarea "should homework be assi"
type textarea "x"
type textarea "should homework be assig"
type textarea "x"
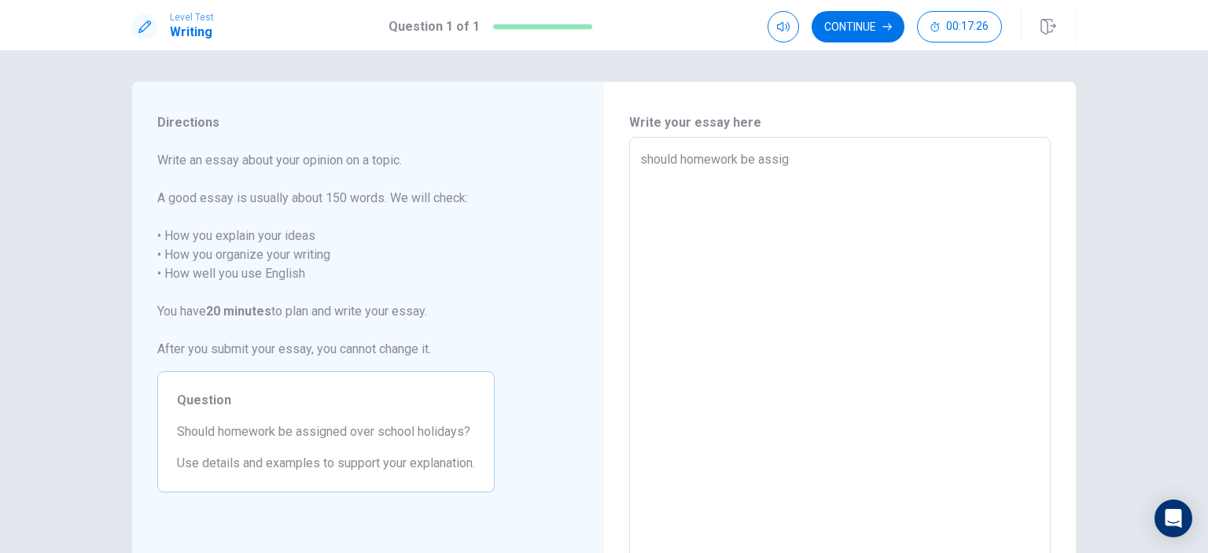
type textarea "should homework be assign"
type textarea "x"
type textarea "should homework be assigne"
type textarea "x"
type textarea "should homework be assigned"
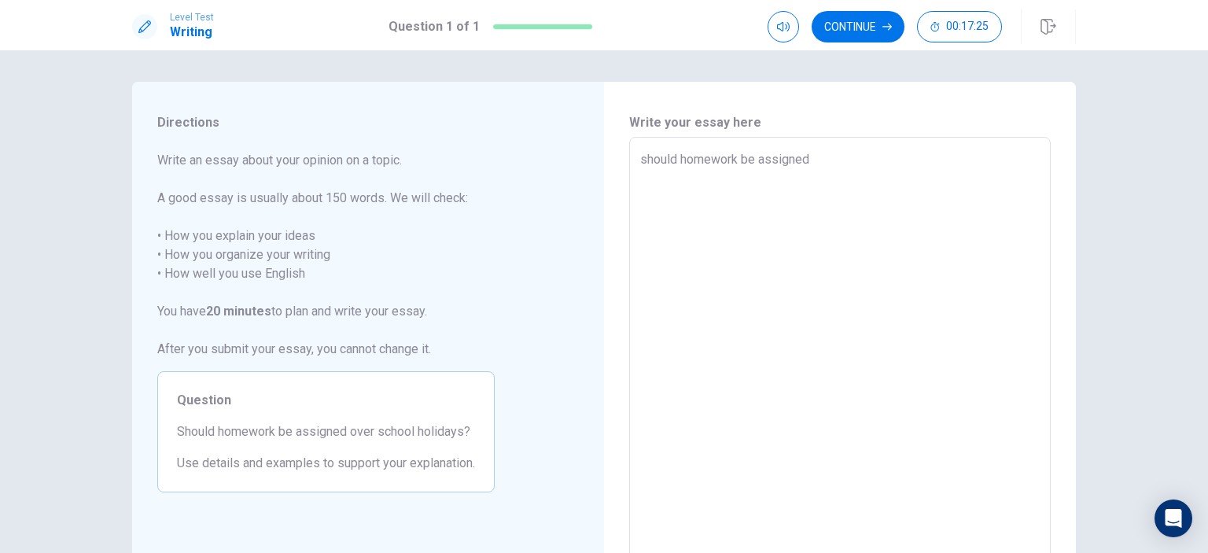
type textarea "x"
type textarea "should homework be assigned"
type textarea "x"
type textarea "should homework be assigned t"
type textarea "x"
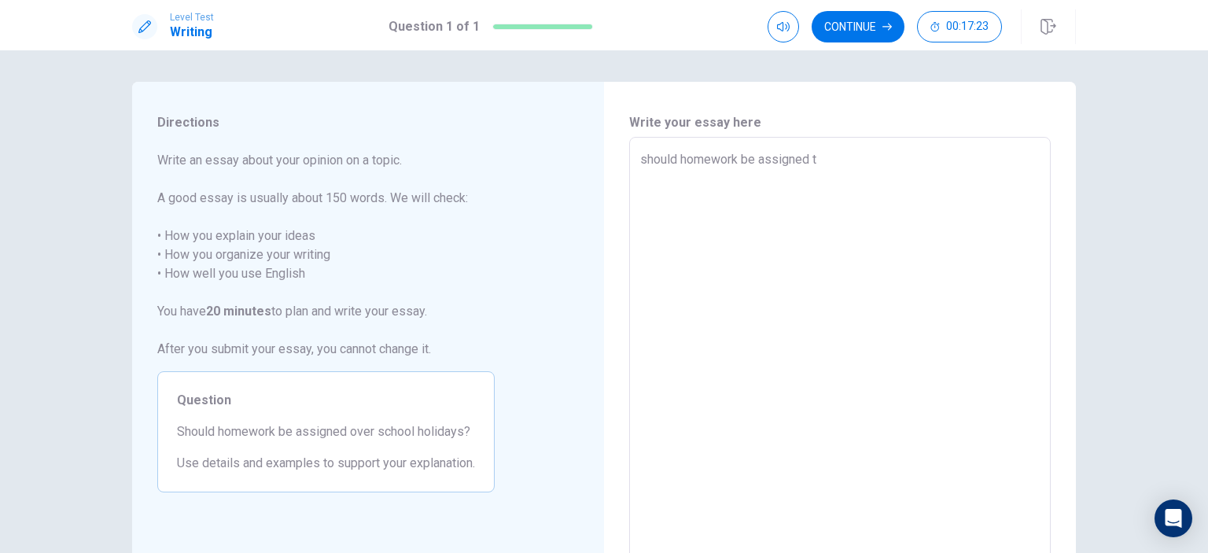
type textarea "should homework be assigned to"
type textarea "x"
type textarea "should homework be assigned to"
type textarea "x"
type textarea "should homework be assigned to"
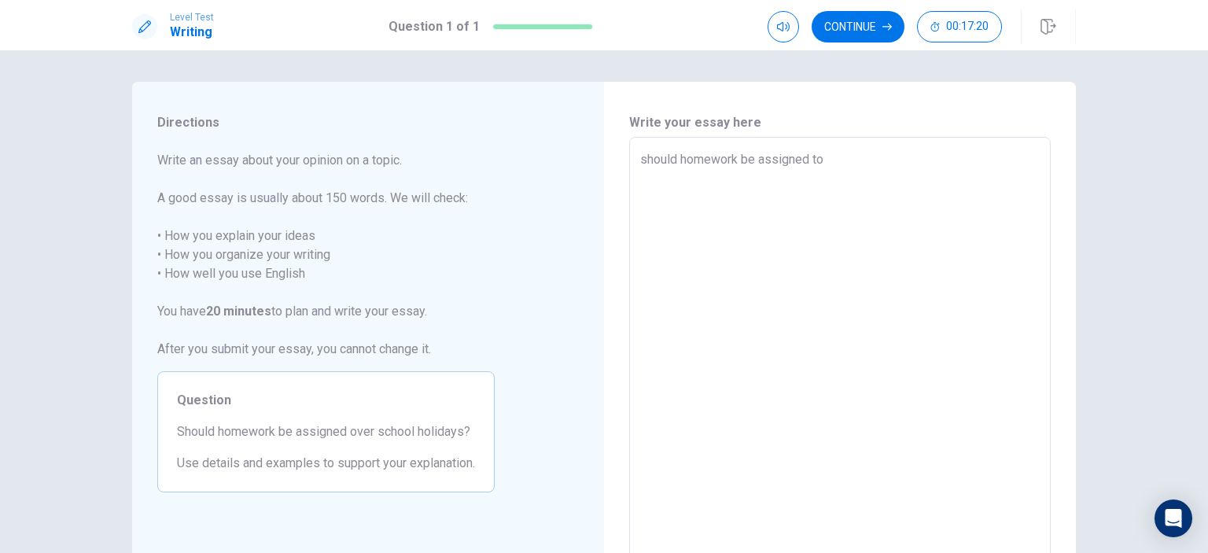
type textarea "x"
type textarea "should homework be assigned t"
type textarea "x"
type textarea "should homework be assigned"
type textarea "x"
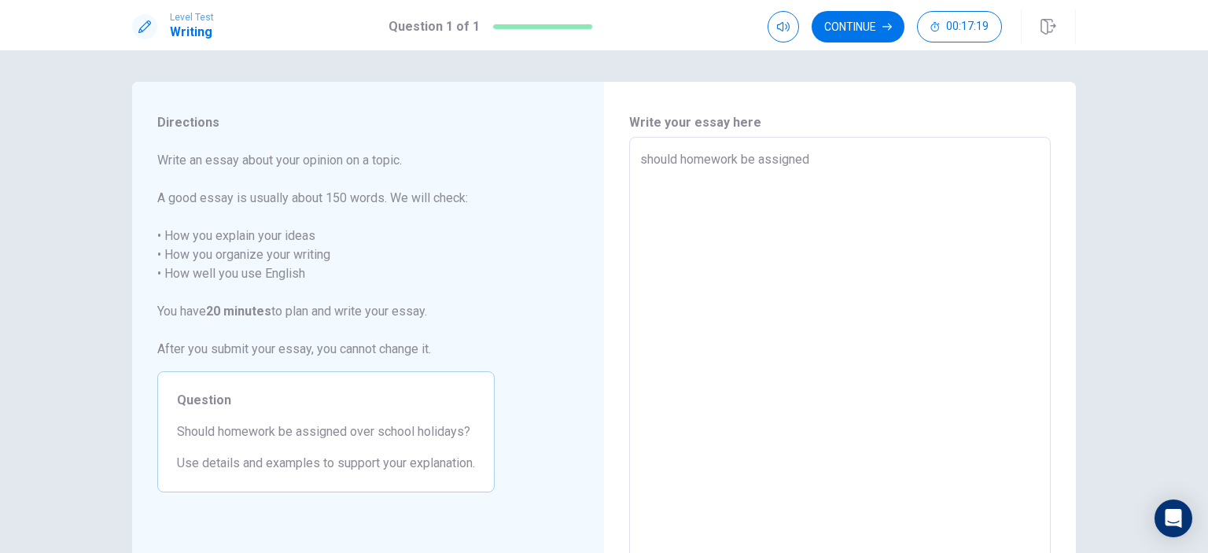
type textarea "should homework be assigned"
type textarea "x"
type textarea "should homework be assignedo"
type textarea "x"
type textarea "should homework be assignedov"
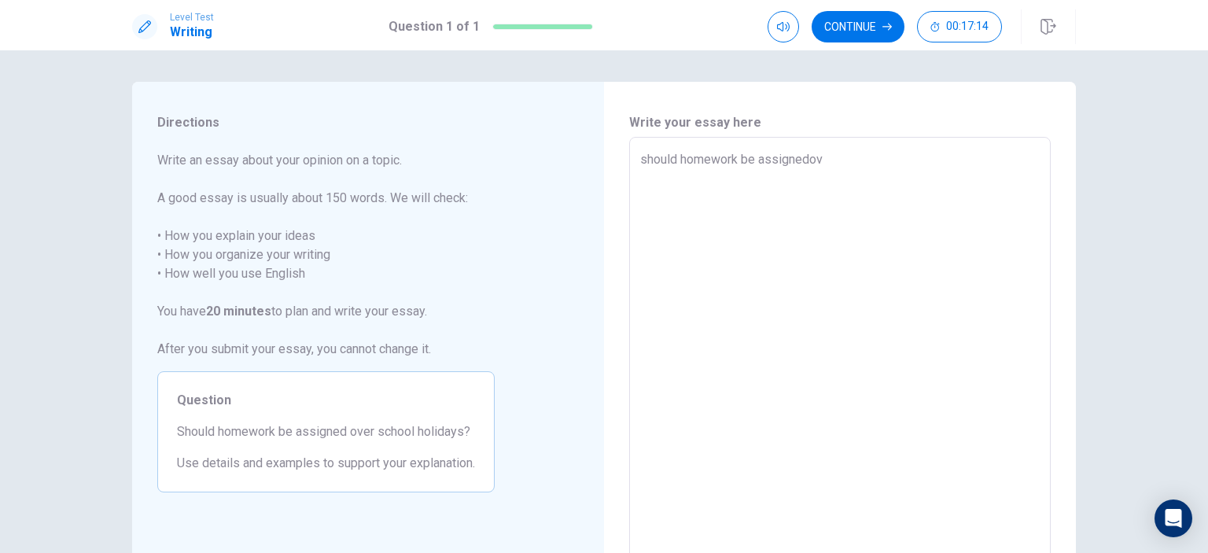
type textarea "x"
type textarea "should homework be assignedove"
type textarea "x"
type textarea "should homework be assignedover"
type textarea "x"
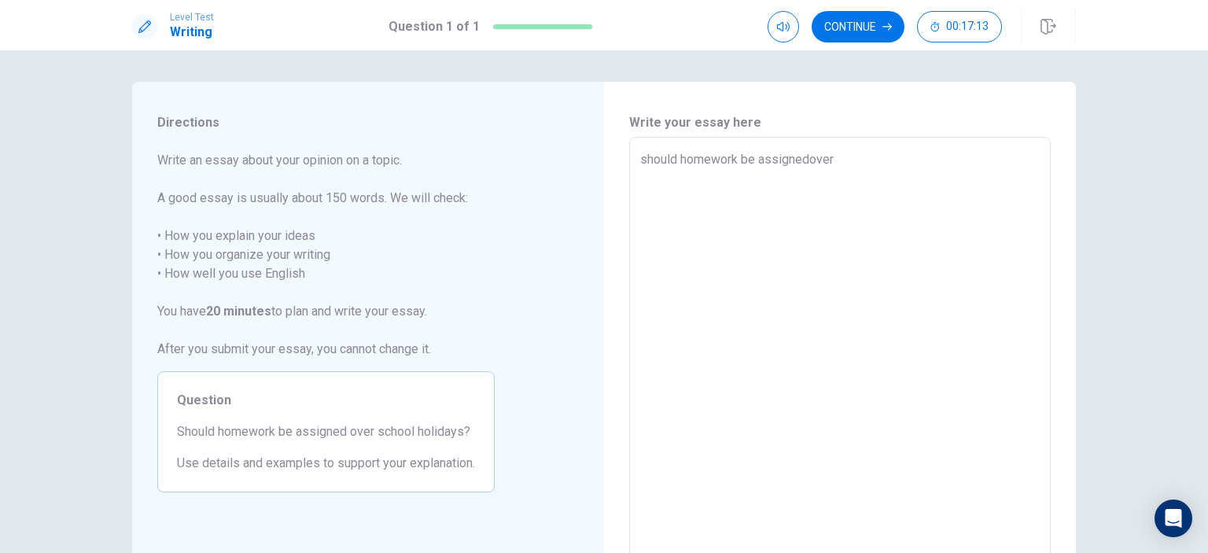
type textarea "should homework be assignedover"
type textarea "x"
type textarea "should homework be assignedover s"
type textarea "x"
type textarea "should homework be assignedover sc"
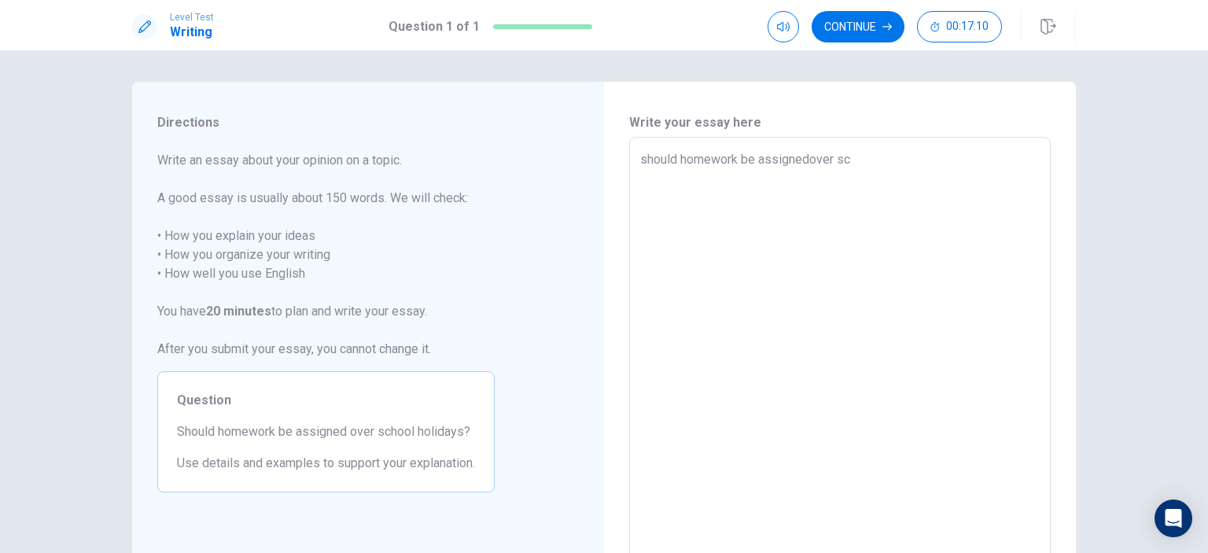
type textarea "x"
type textarea "should homework be assignedover sch"
type textarea "x"
type textarea "should homework be assignedover scho"
type textarea "x"
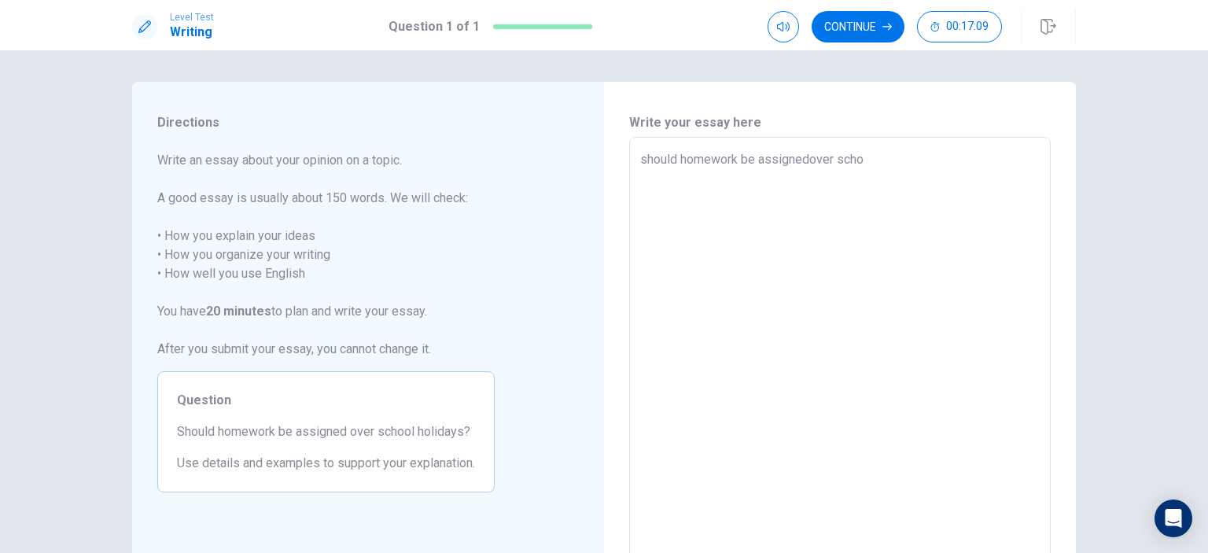
type textarea "should homework be assignedover schoo"
type textarea "x"
type textarea "should homework be assignedover school"
type textarea "x"
type textarea "should homework be assignedover school"
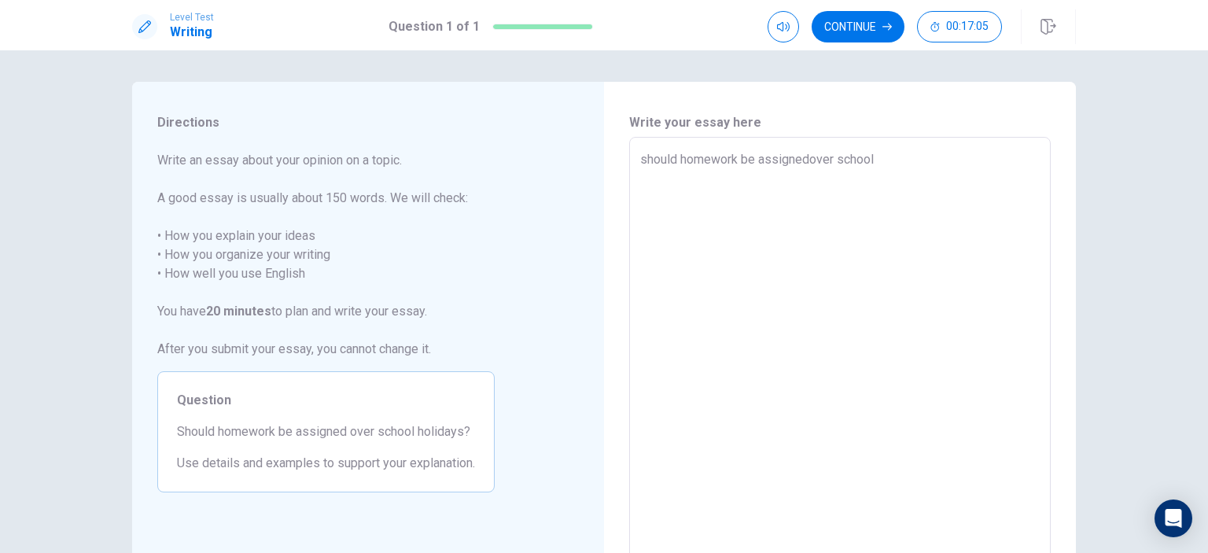
type textarea "x"
type textarea "should homework be assignedover school h"
type textarea "x"
type textarea "should homework be assignedover school ho"
type textarea "x"
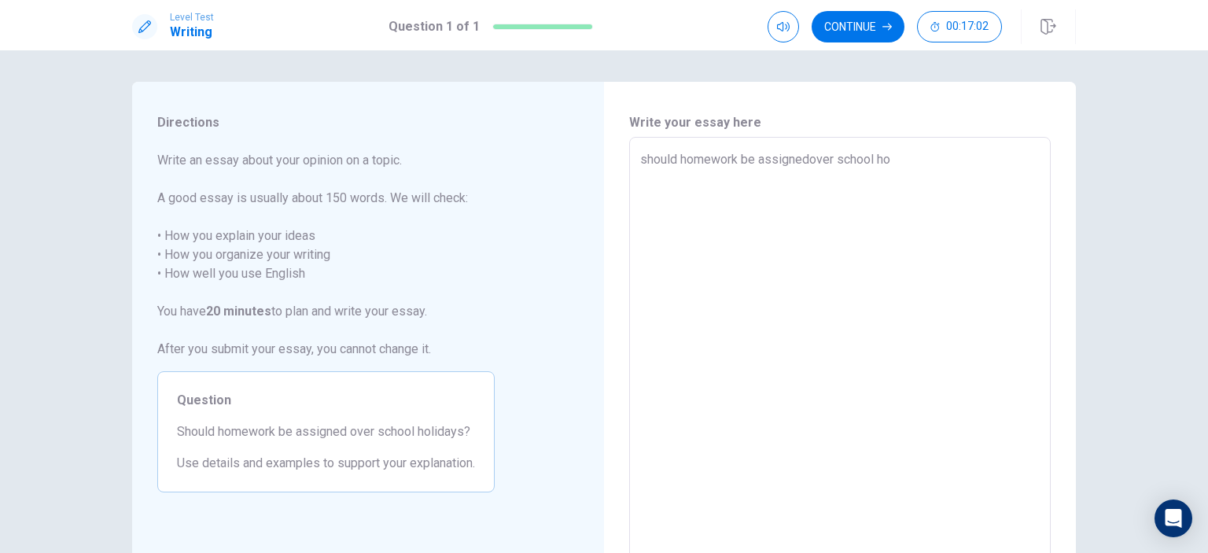
type textarea "should homework be assignedover school hol"
type textarea "x"
type textarea "should homework be assignedover school [DATE]"
type textarea "x"
type textarea "should homework be assignedover school holid"
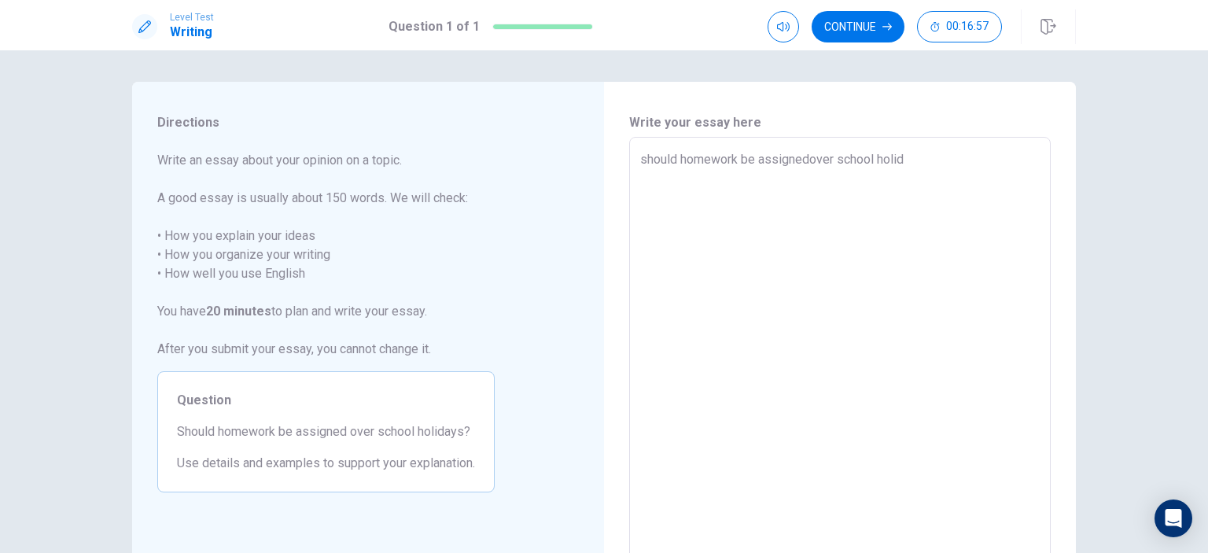
type textarea "x"
type textarea "should homework be assignedover school holida"
type textarea "x"
type textarea "should homework be assignedover school holiday"
type textarea "x"
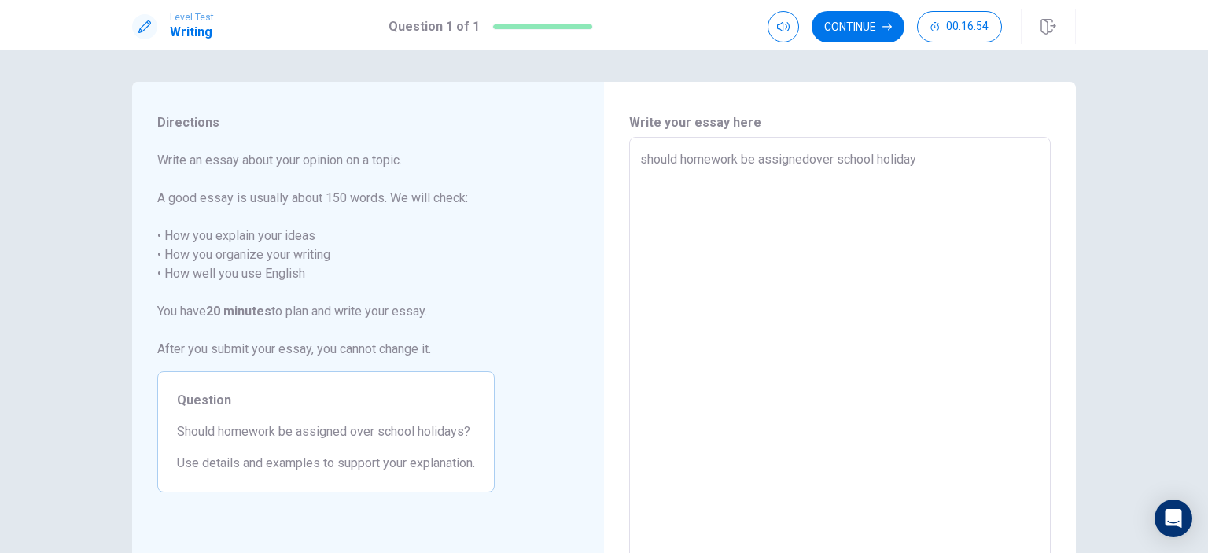
type textarea "should homework be assignedover school holiday"
type textarea "x"
type textarea "should homework be assignedover school holiday"
type textarea "x"
type textarea "should homework be assignedover school holidays"
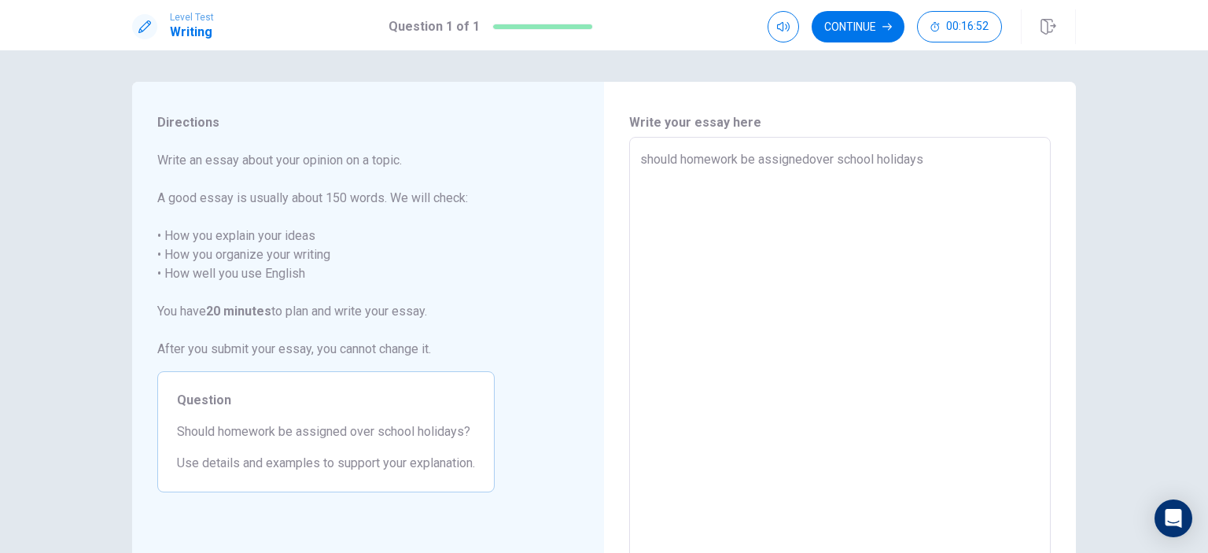
type textarea "x"
type textarea "should homework be assignedover school holidays"
type textarea "x"
type textarea "should homework be assignedover school holidays"
type textarea "x"
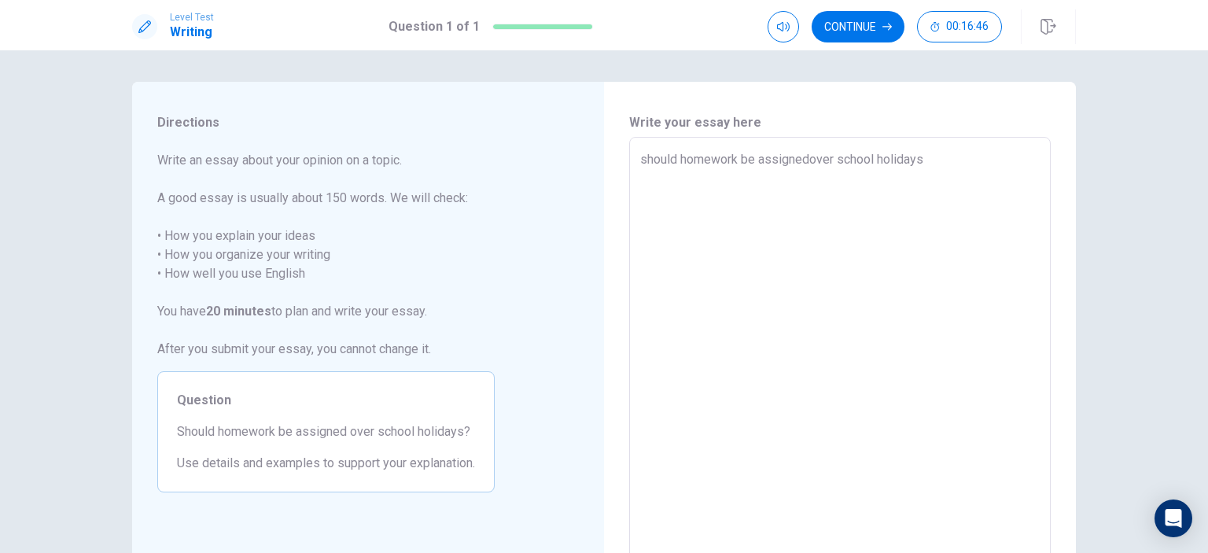
type textarea "should homework be assignedover school holidays?"
type textarea "x"
type textarea "should homework be assignedover school holidays?"
type textarea "x"
type textarea "should homework be assignedover school holidays?"
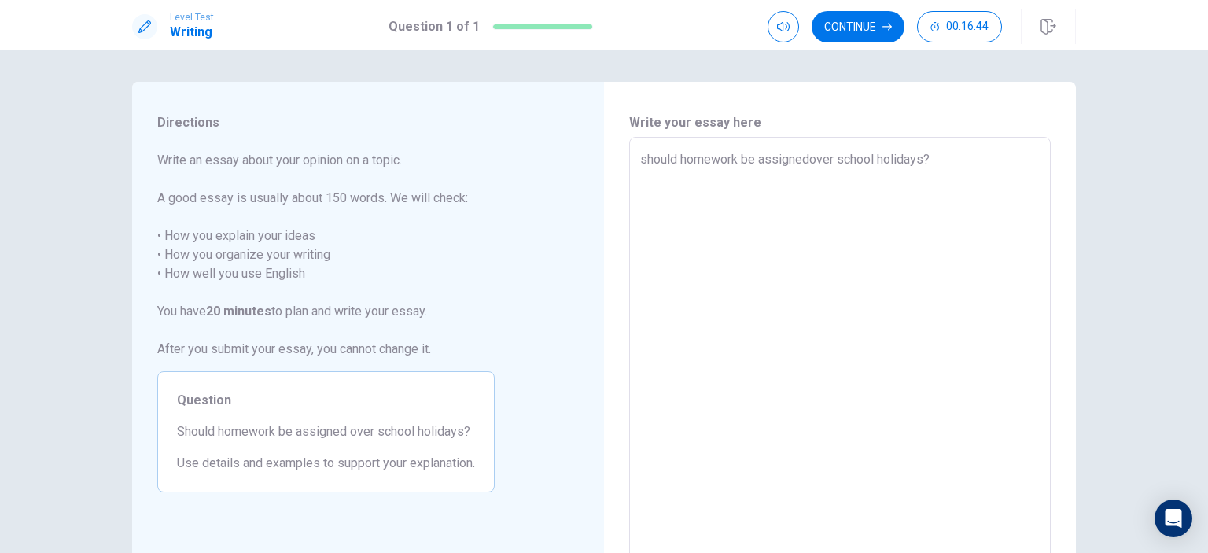
type textarea "x"
type textarea "should homework be assignedover school holidays?"
type textarea "x"
type textarea "should homework be assignedover school holidays?"
type textarea "x"
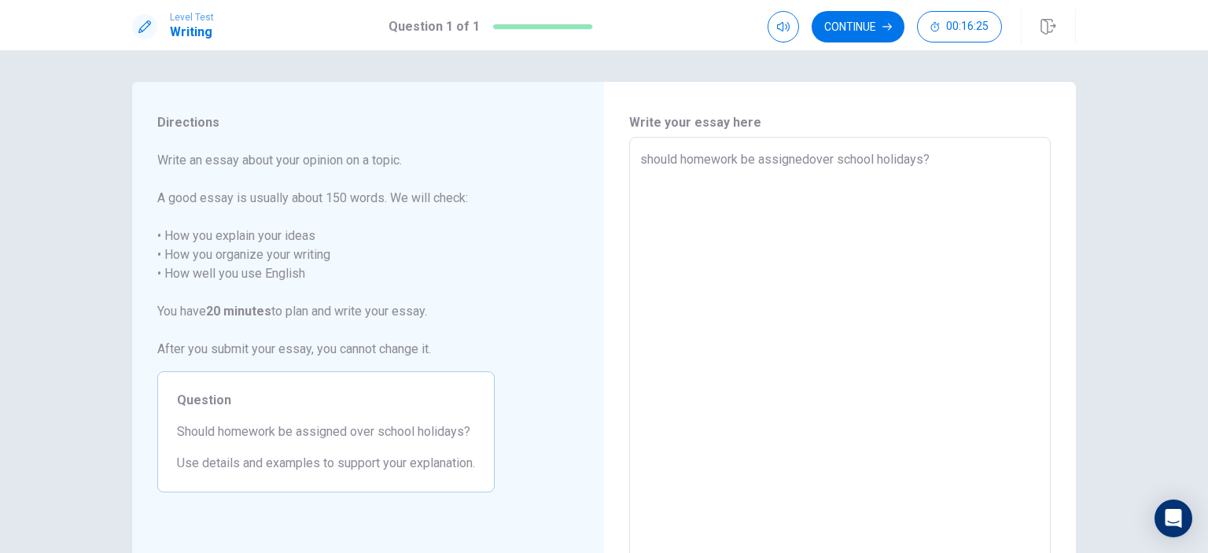
type textarea "should homework be assignedover school holidays? h"
type textarea "x"
type textarea "should homework be assignedover school holidays? ho"
type textarea "x"
type textarea "should homework be assignedover school holidays? hom"
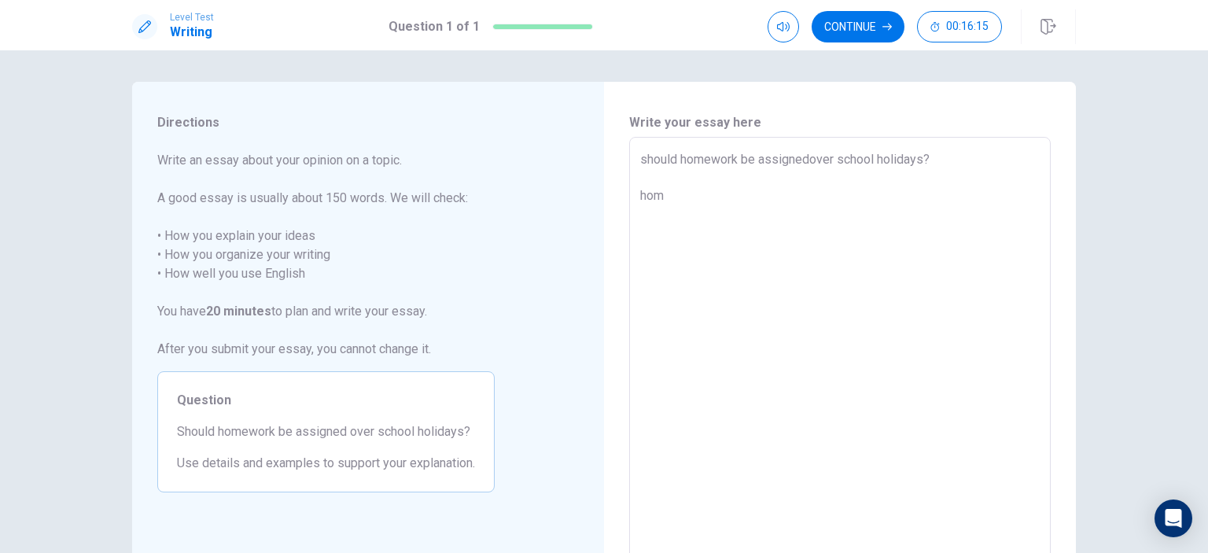
type textarea "x"
type textarea "should homework be assignedover school holidays? home"
type textarea "x"
type textarea "should homework be assignedover school holidays? home"
type textarea "x"
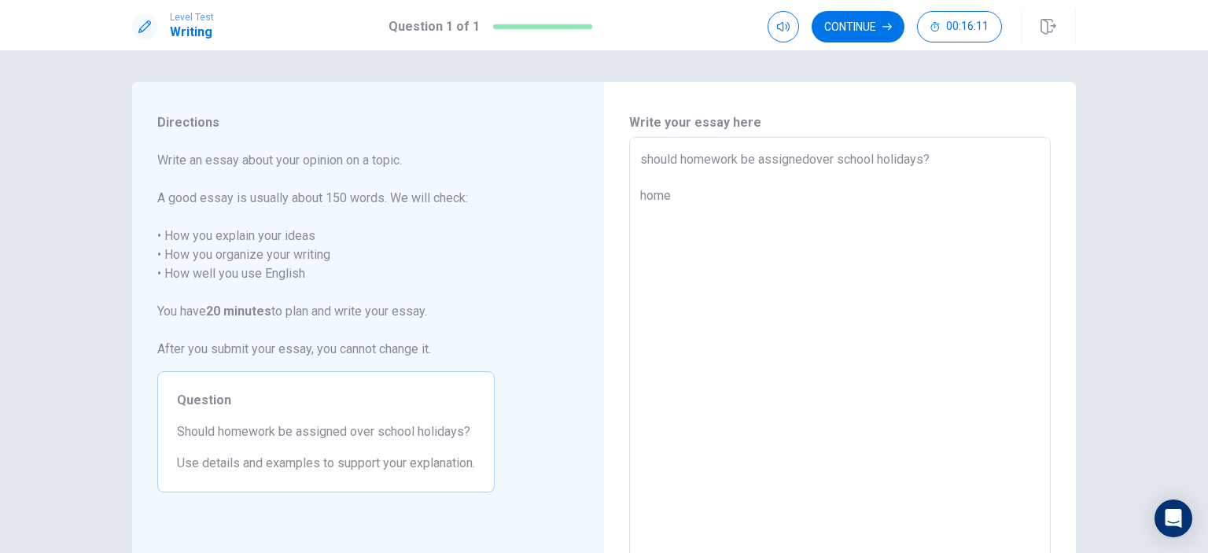
type textarea "should homework be assignedover school holidays? home"
type textarea "x"
type textarea "should homework be assignedover school holidays? homew"
type textarea "x"
type textarea "should homework be assignedover school holidays? homewo"
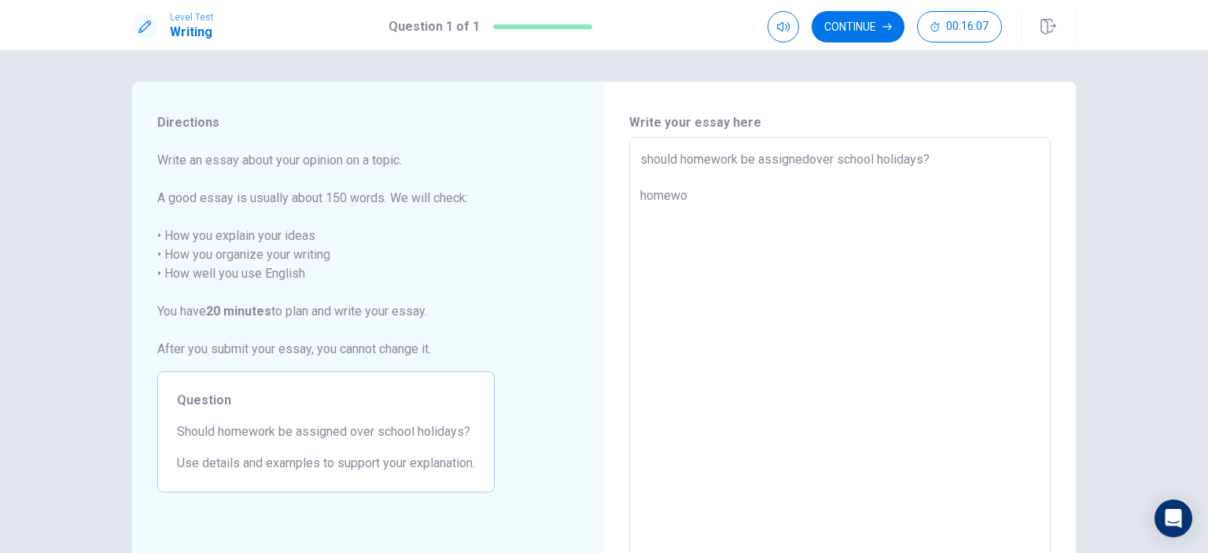
type textarea "x"
type textarea "should homework be assignedover school holidays? homewor"
type textarea "x"
type textarea "should homework be assignedover school holidays? homework"
type textarea "x"
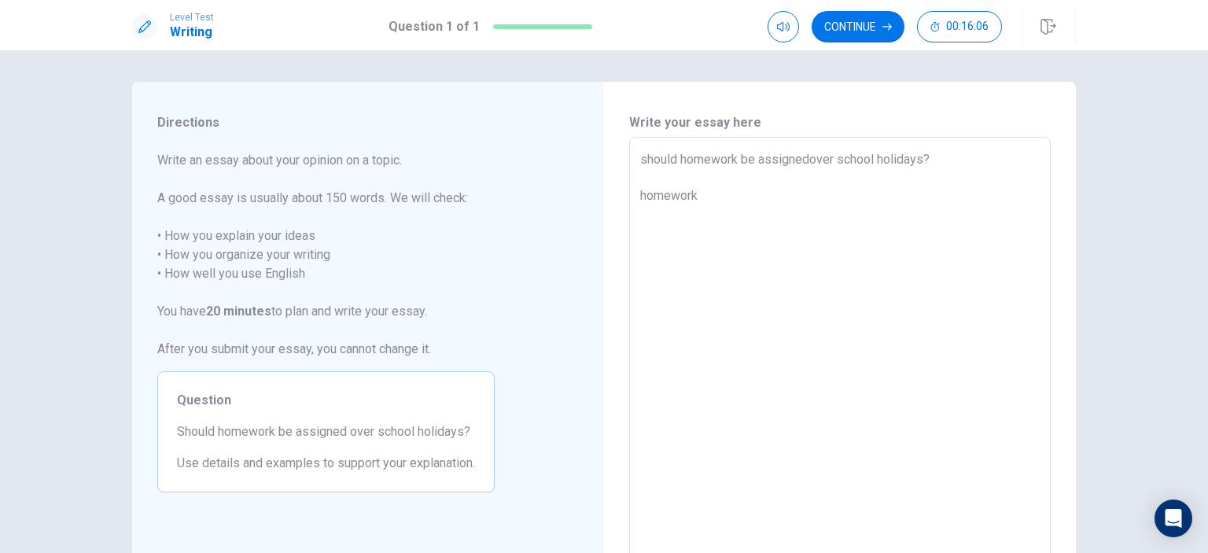
type textarea "should homework be assignedover school holidays? homework"
type textarea "x"
type textarea "should homework be assignedover school holidays? homework s"
type textarea "x"
type textarea "should homework be assignedover school holidays? homework sh"
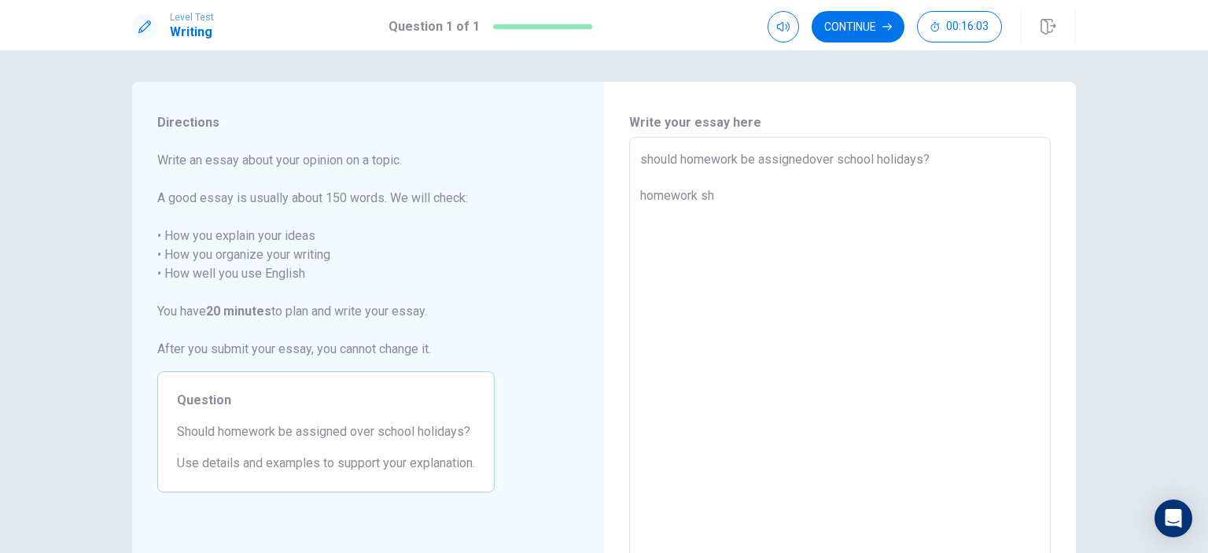
type textarea "x"
type textarea "should homework be assignedover school holidays? homework sho"
type textarea "x"
type textarea "should homework be assignedover school holidays? homework shor"
type textarea "x"
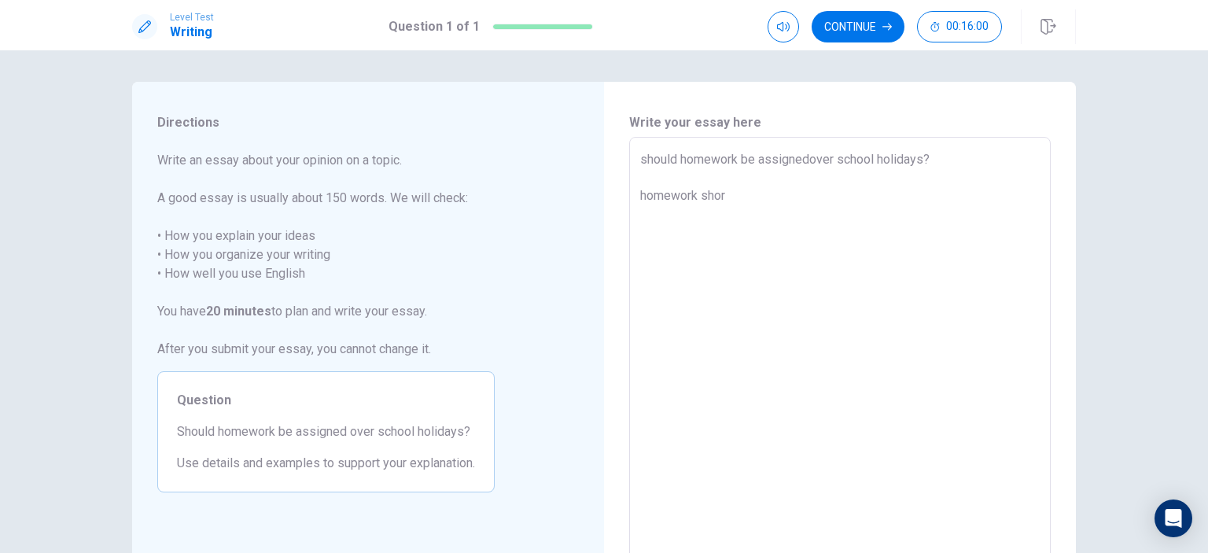
type textarea "should homework be assignedover school holidays? homework sho"
type textarea "x"
type textarea "should homework be assignedover school holidays? homework shoo"
type textarea "x"
type textarea "should homework be assignedover school holidays? homework shoot"
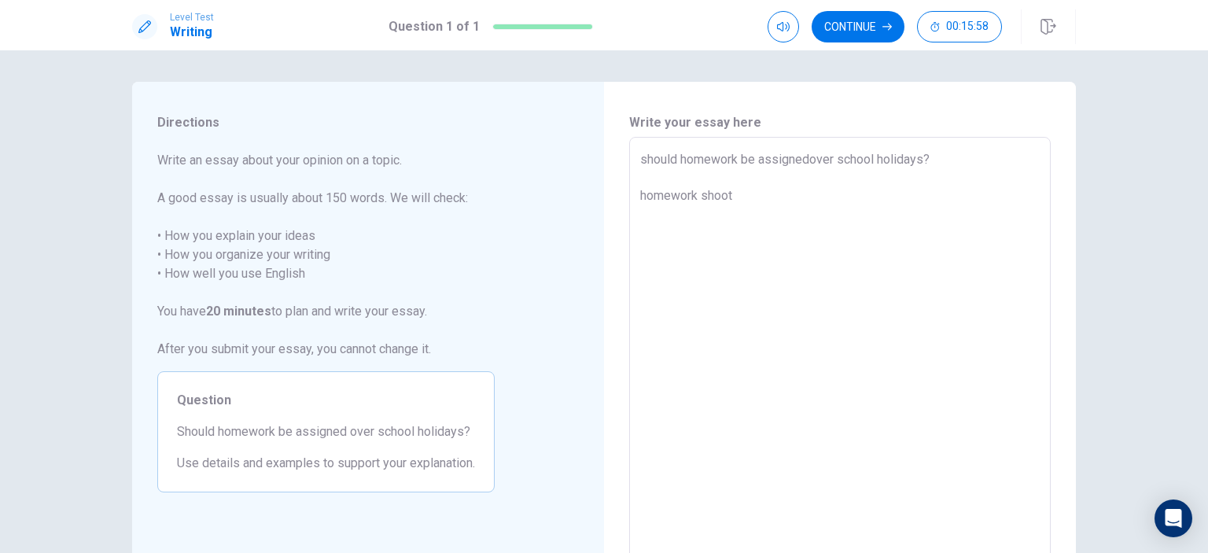
type textarea "x"
type textarea "should homework be assignedover school holidays? homework shoot"
type textarea "x"
type textarea "should homework be assignedover school holidays? homework shoot"
type textarea "x"
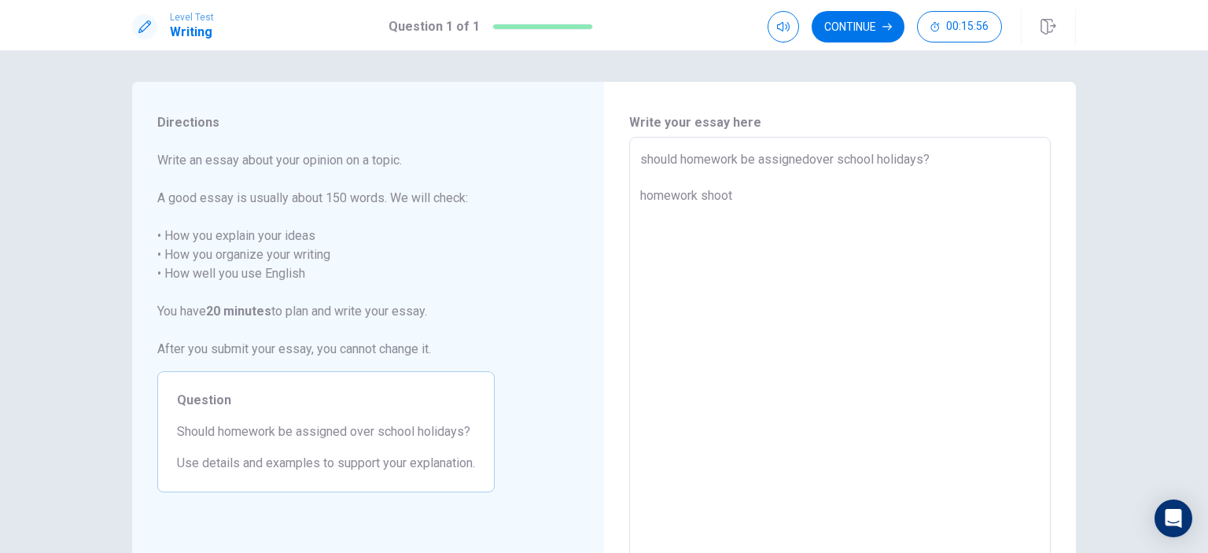
type textarea "should homework be assignedover school holidays? homework shoo"
type textarea "x"
type textarea "should homework be assignedover school holidays? homework shood"
type textarea "x"
type textarea "should homework be assignedover school holidays? homework shoode"
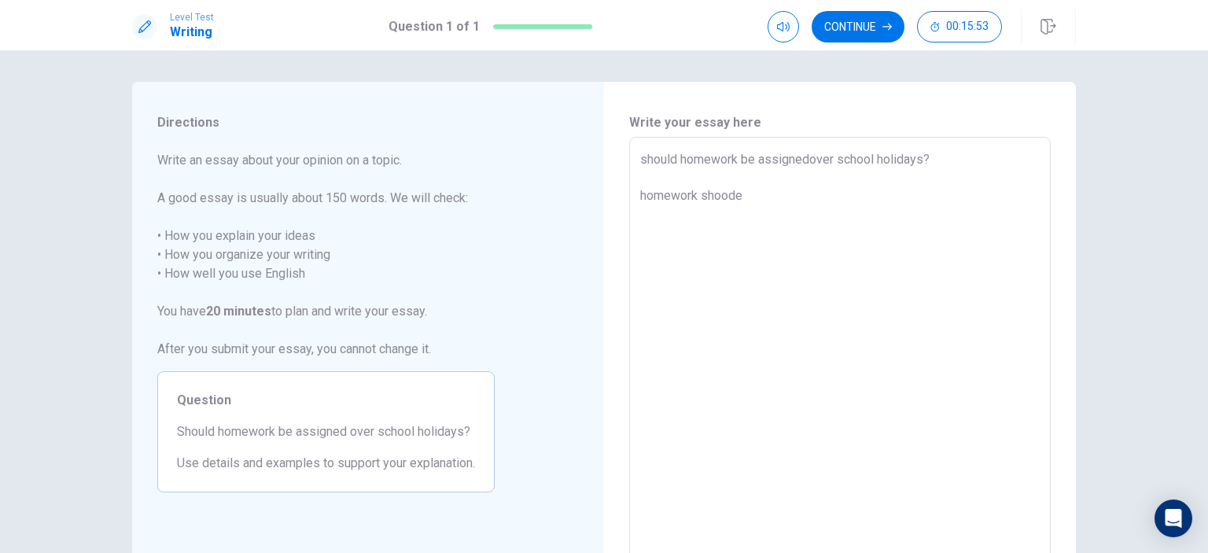
type textarea "x"
type textarea "should homework be assignedover school holidays? homework shoode"
type textarea "x"
type textarea "should homework be assignedover school holidays? homework shoode"
type textarea "x"
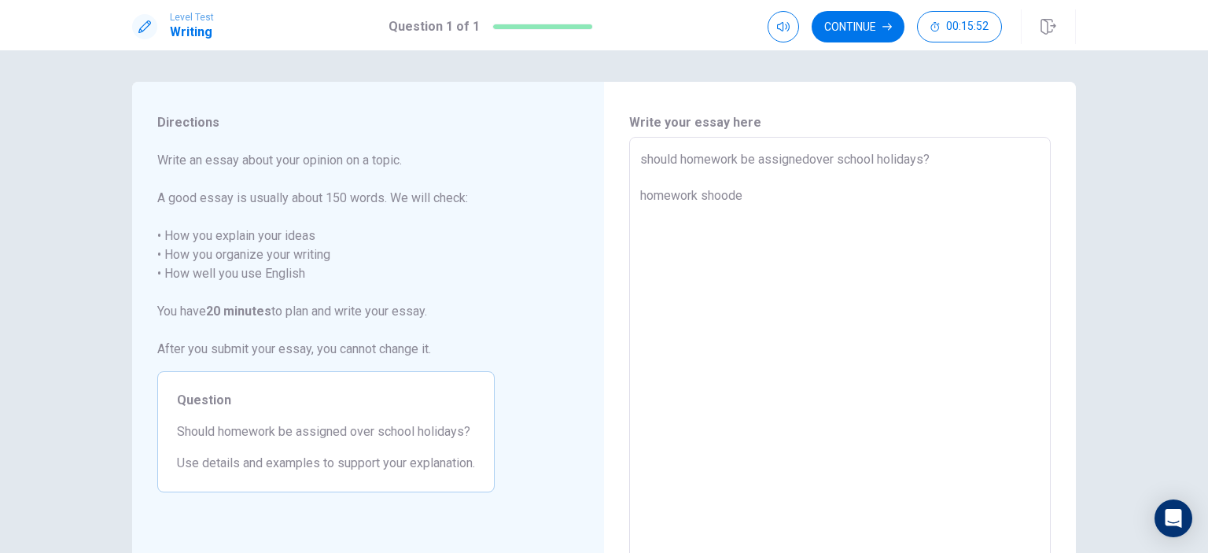
type textarea "should homework be assignedover school holidays? homework shood"
type textarea "x"
type textarea "should homework be assignedover school holidays? homework shoo"
type textarea "x"
type textarea "should homework be assignedover school holidays? homework sho"
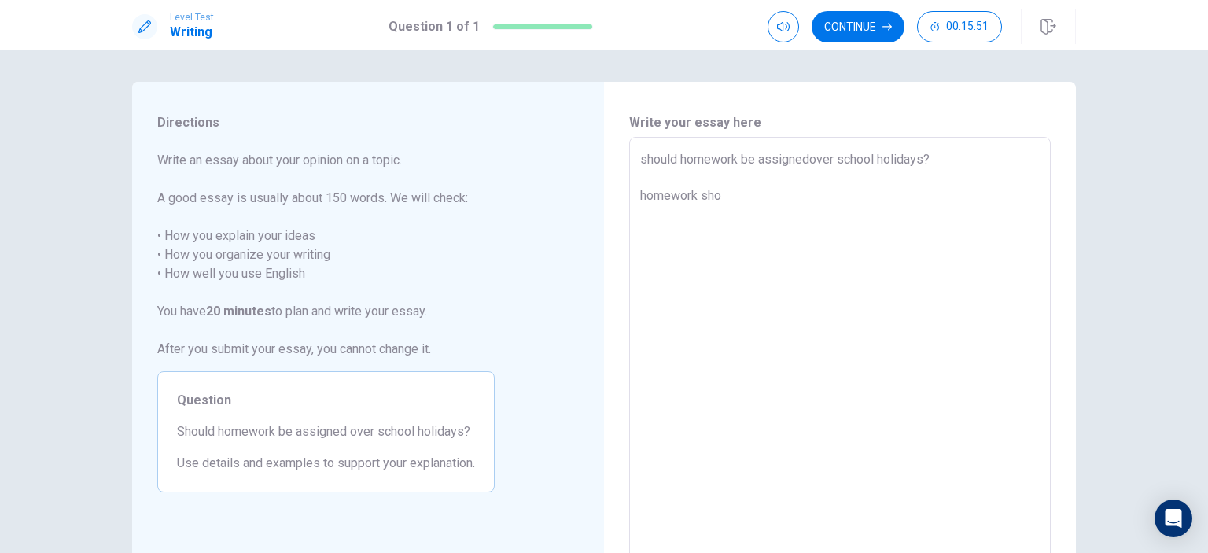
type textarea "x"
type textarea "should homework be assignedover school holidays? homework shoo"
type textarea "x"
type textarea "should homework be assignedover school holidays? homework shooe"
type textarea "x"
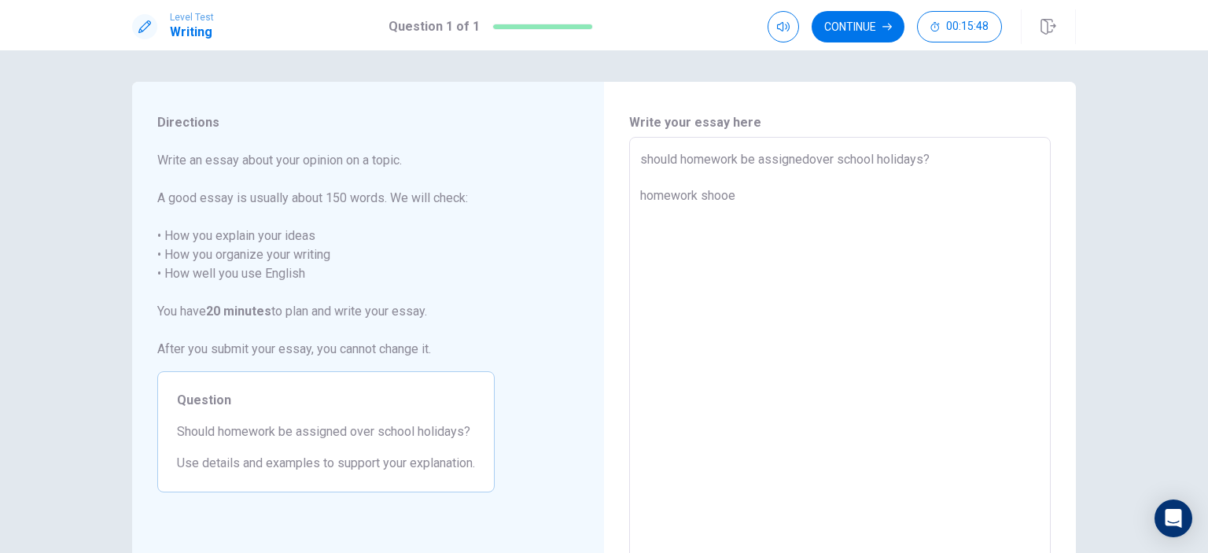
type textarea "should homework be assignedover school holidays? homework shooed"
type textarea "x"
type textarea "should homework be assignedover school holidays? homework shooed"
type textarea "x"
type textarea "should homework be assignedover school holidays? homework shooed n"
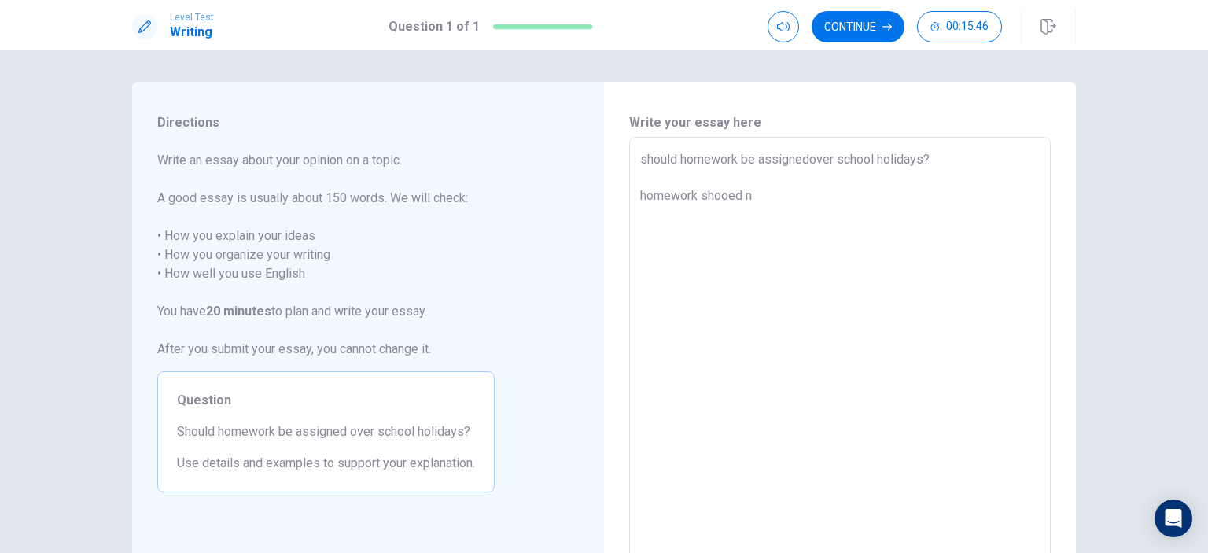
type textarea "x"
type textarea "should homework be assignedover school holidays? homework shooed no"
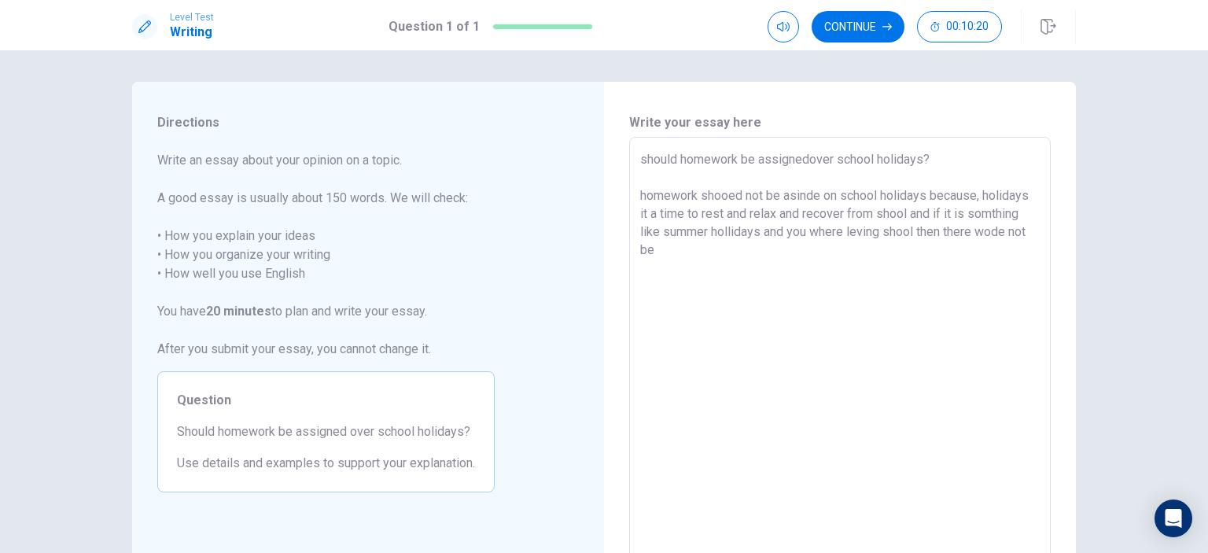
click at [1021, 216] on textarea "should homework be assignedover school holidays? homework shooed not be asinde …" at bounding box center [839, 354] width 399 height 409
click at [633, 230] on div "should homework be assignedover school holidays? homework shooed not be asinde …" at bounding box center [839, 354] width 421 height 435
click at [952, 210] on textarea "should homework be assignedover school holidays? homework shooed not be asinde …" at bounding box center [839, 354] width 399 height 409
click at [903, 214] on textarea "should homework be assignedover school holidays? homework shooed not be asinde …" at bounding box center [839, 354] width 399 height 409
click at [907, 213] on textarea "should homework be assignedover school holidays? homework shooed not be asinde …" at bounding box center [839, 354] width 399 height 409
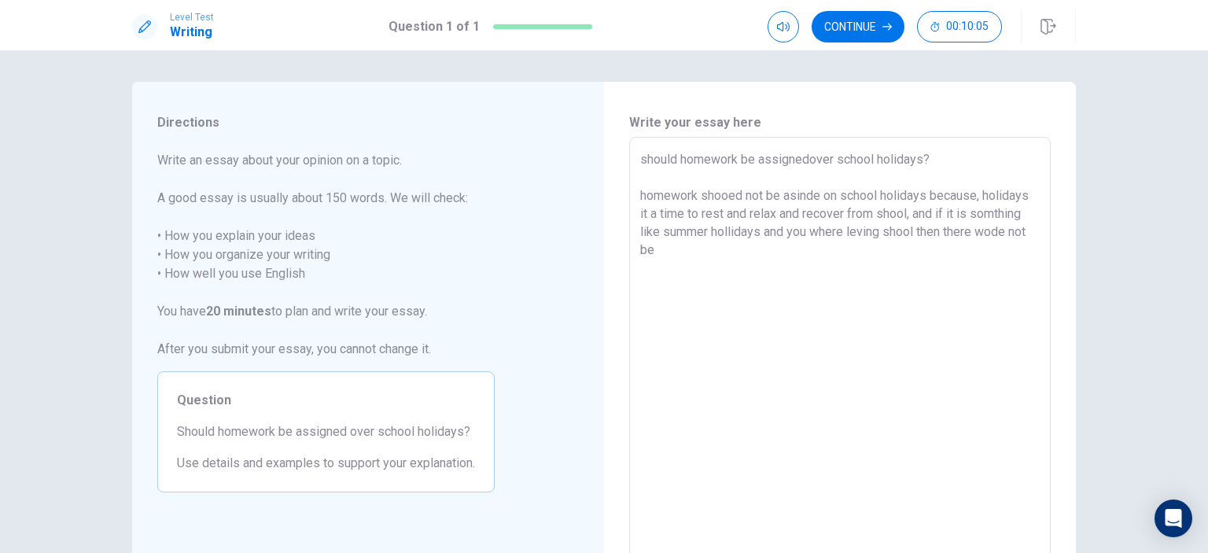
click at [657, 248] on textarea "should homework be assignedover school holidays? homework shooed not be asinde …" at bounding box center [839, 354] width 399 height 409
click at [886, 237] on textarea "should homework be assignedover school holidays? homework shooed not be asinde …" at bounding box center [839, 354] width 399 height 409
click at [881, 215] on textarea "should homework be assignedover school holidays? homework shooed not be asinde …" at bounding box center [839, 354] width 399 height 409
click at [671, 252] on textarea "should homework be assignedover school holidays? homework shooed not be asinde …" at bounding box center [839, 354] width 399 height 409
click at [640, 191] on textarea "should homework be assignedover school holidays? homework shooed not be asinde …" at bounding box center [839, 354] width 399 height 409
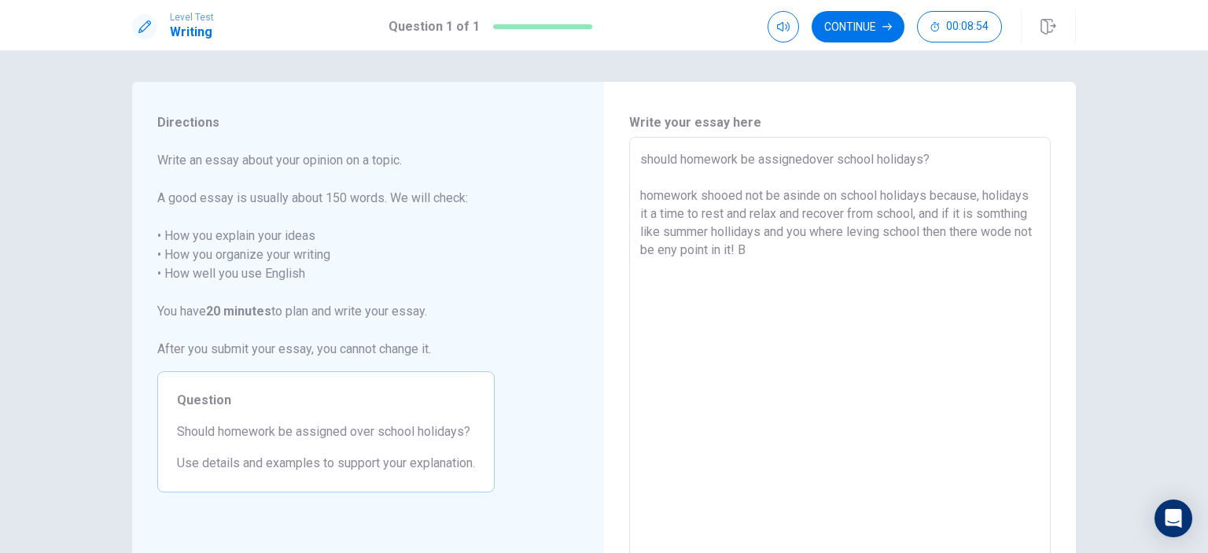
click at [641, 197] on textarea "should homework be assignedover school holidays? homework shooed not be asinde …" at bounding box center [839, 354] width 399 height 409
click at [713, 178] on textarea "Should homework be assignedover school holidays? Homework shooed not be asinde …" at bounding box center [839, 354] width 399 height 409
drag, startPoint x: 713, startPoint y: 178, endPoint x: 824, endPoint y: 384, distance: 233.2
click at [824, 384] on textarea "Should homework be assignedover school holidays? Homework shooed not be asinde …" at bounding box center [839, 354] width 399 height 409
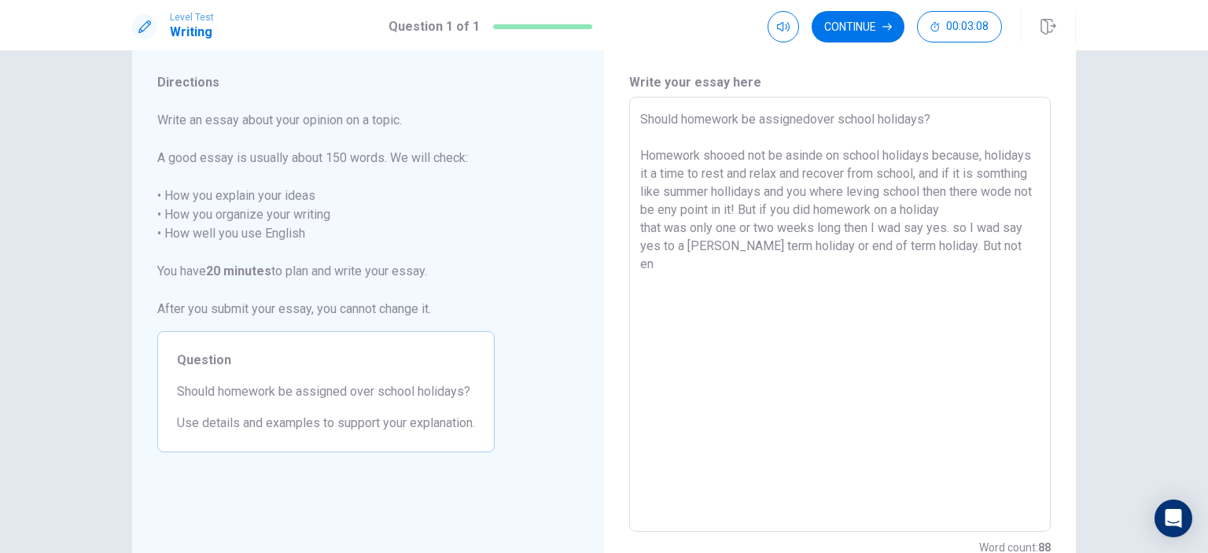
scroll to position [36, 0]
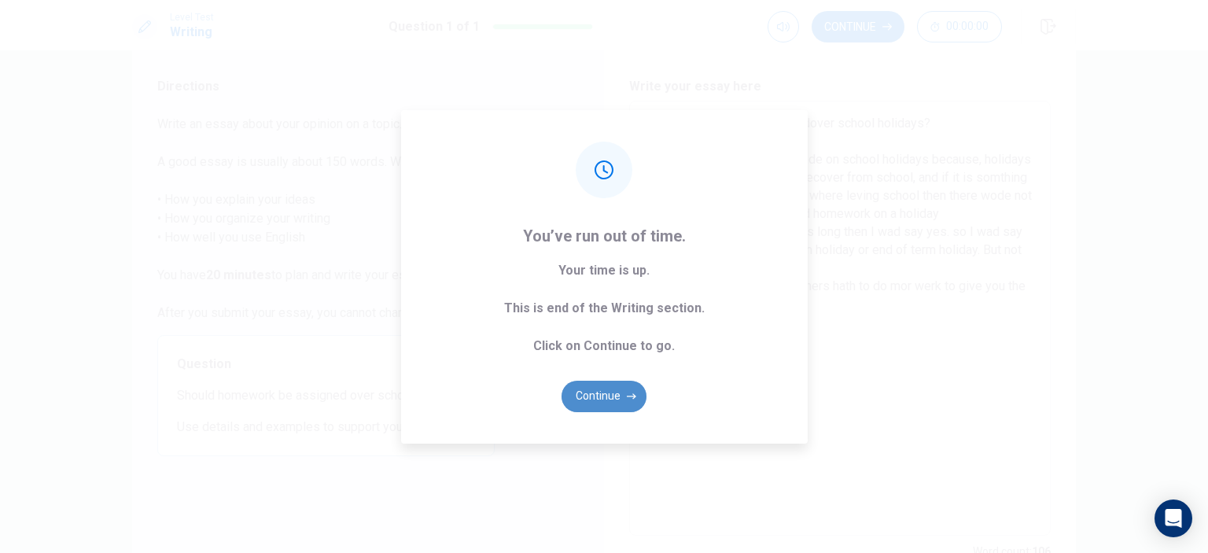
click at [619, 398] on button "Continue" at bounding box center [603, 396] width 85 height 31
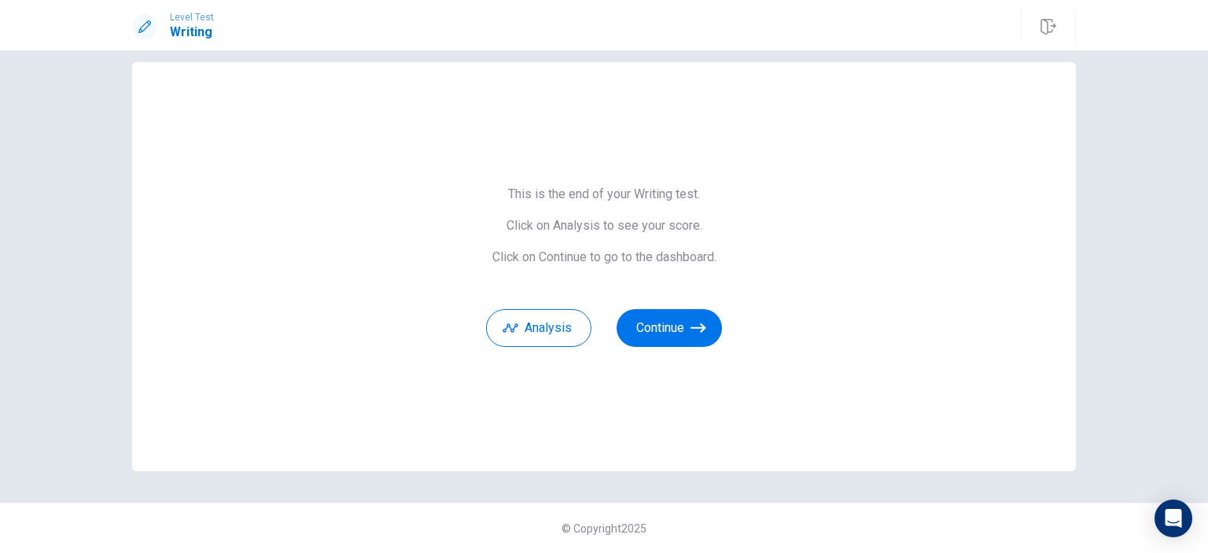
scroll to position [19, 0]
click at [664, 338] on button "Continue" at bounding box center [668, 329] width 105 height 38
